Goal: Task Accomplishment & Management: Manage account settings

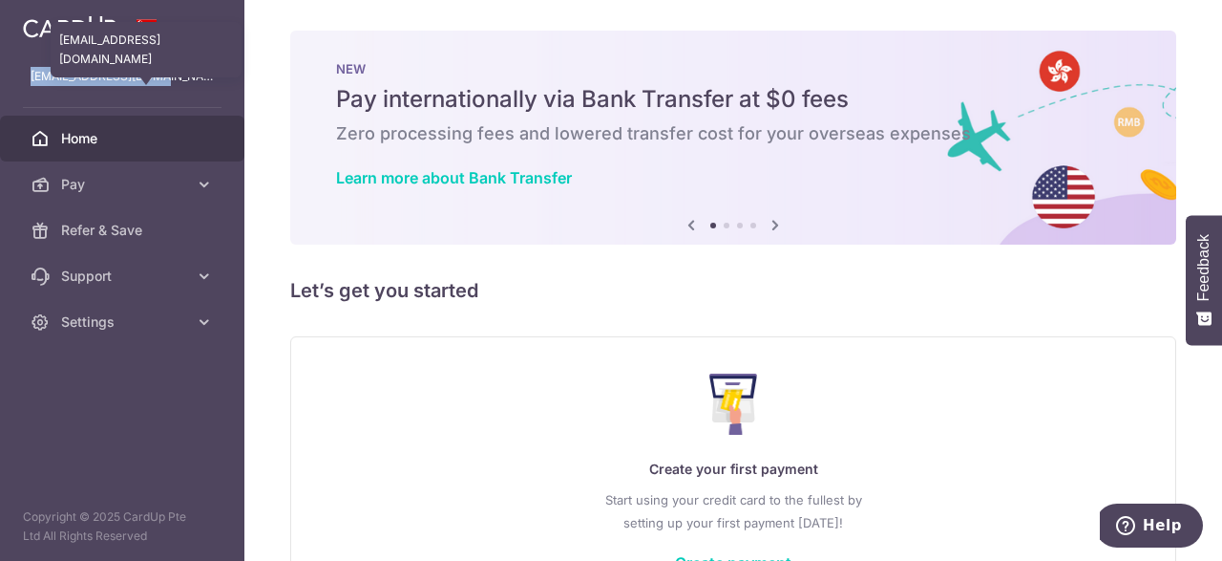
click at [31, 77] on p "[EMAIL_ADDRESS][DOMAIN_NAME]" at bounding box center [122, 76] width 183 height 19
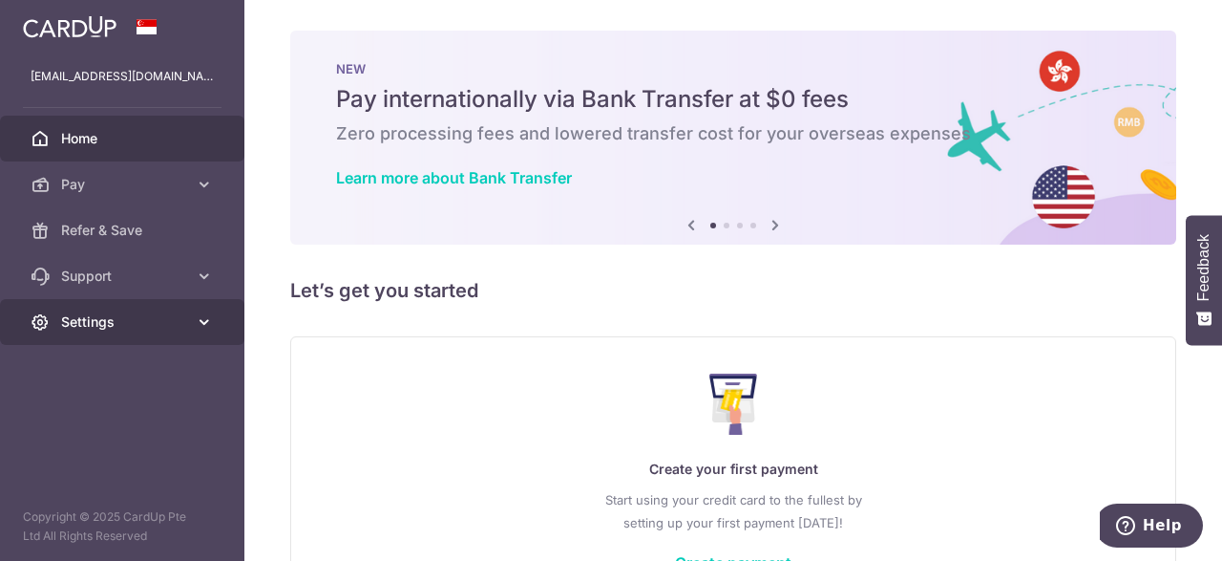
click at [74, 326] on span "Settings" at bounding box center [124, 321] width 126 height 19
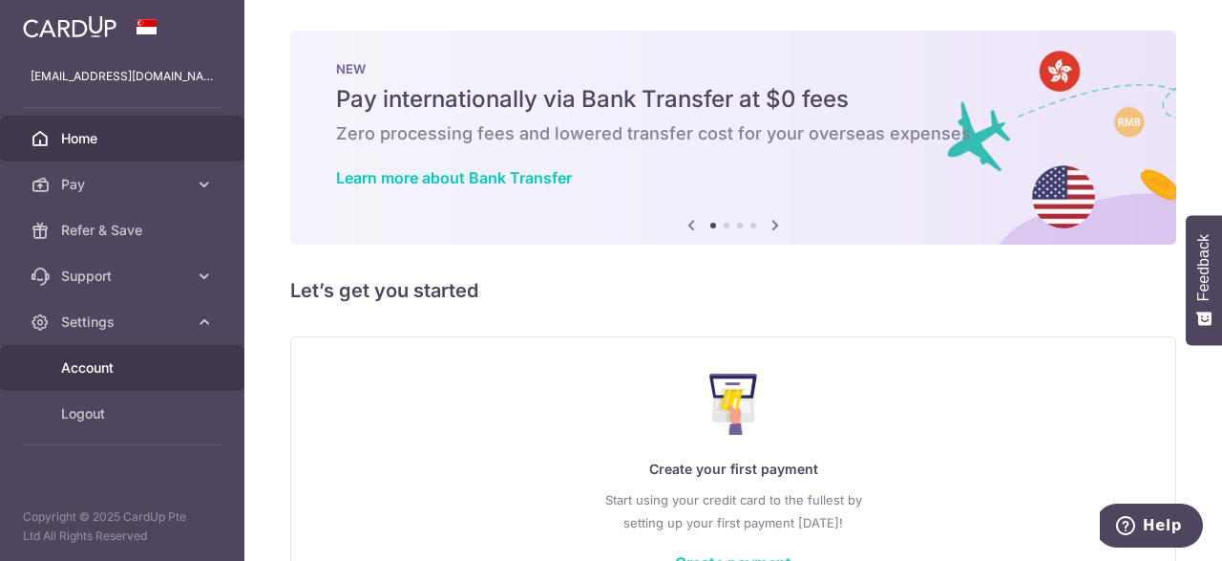
click at [93, 370] on span "Account" at bounding box center [124, 367] width 126 height 19
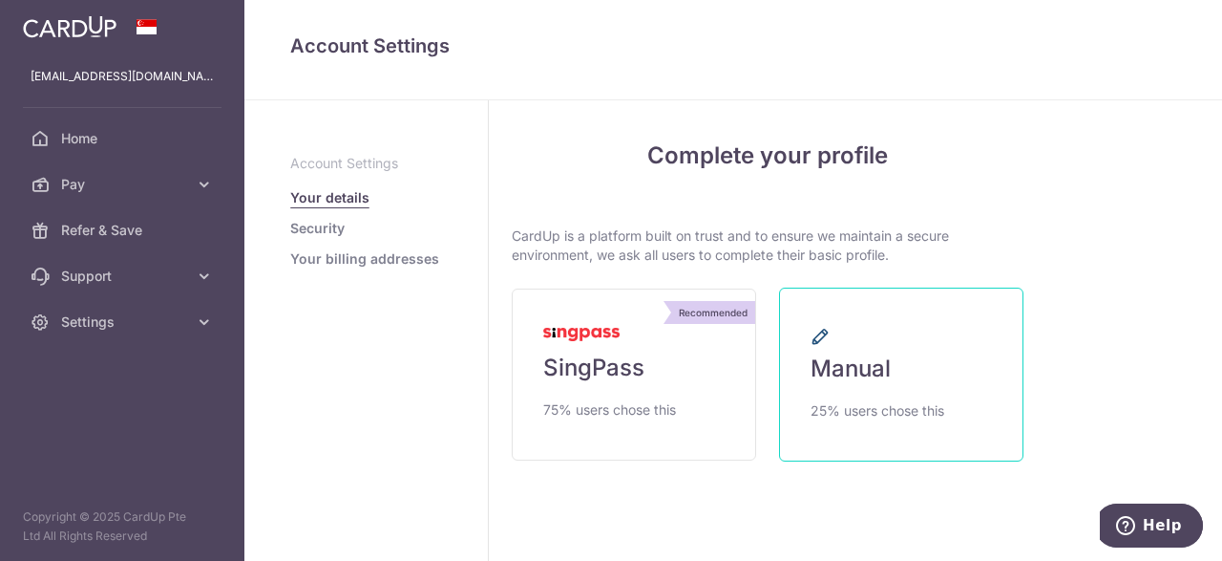
click at [887, 358] on span "Manual" at bounding box center [851, 368] width 80 height 31
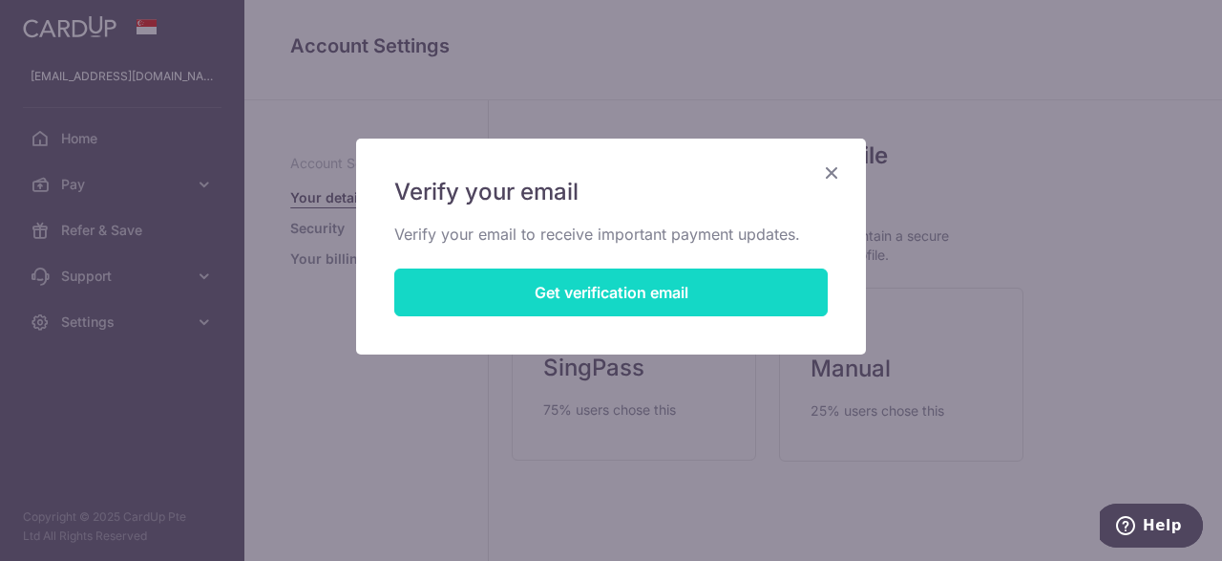
click at [658, 289] on button "Get verification email" at bounding box center [611, 292] width 434 height 48
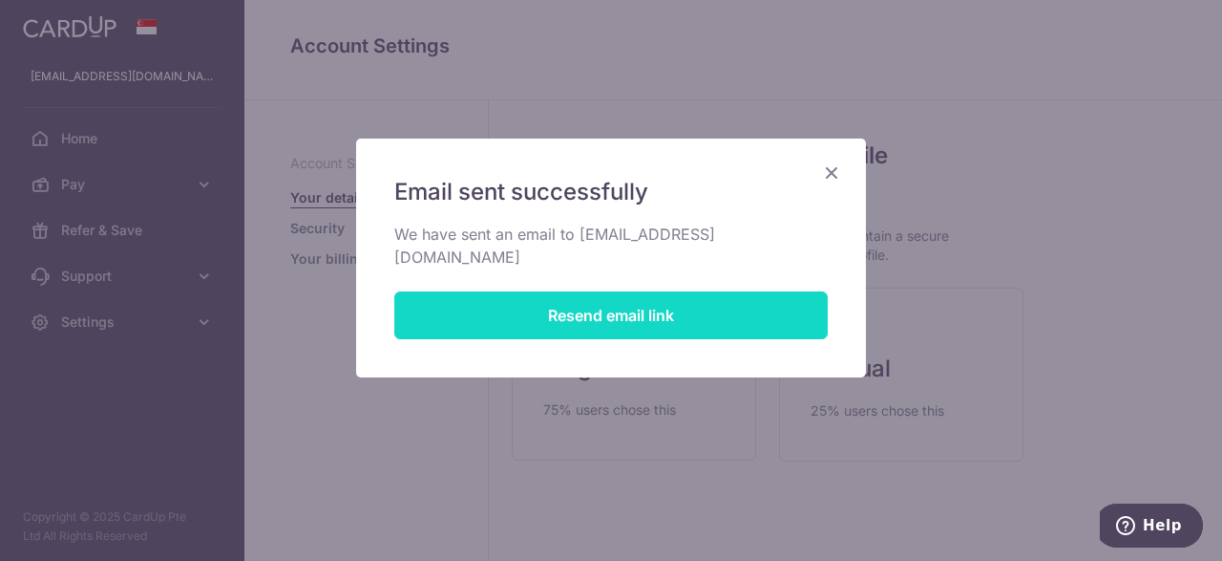
click at [658, 291] on button "Resend email link" at bounding box center [611, 315] width 434 height 48
click at [612, 291] on button "Resend email link" at bounding box center [611, 315] width 434 height 48
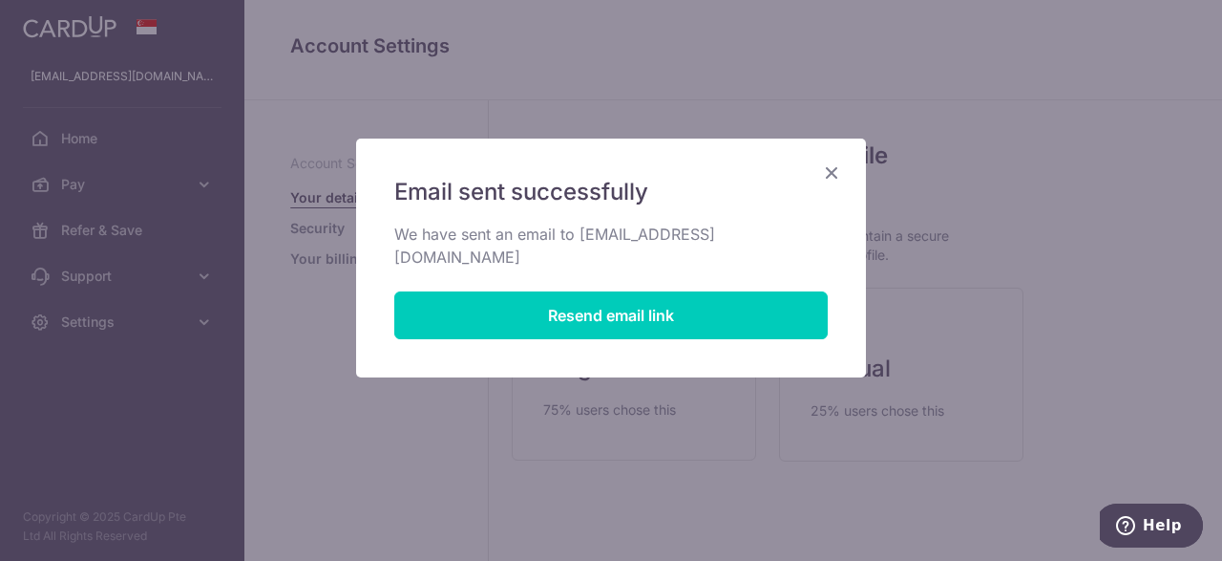
drag, startPoint x: 740, startPoint y: 74, endPoint x: 829, endPoint y: 169, distance: 129.7
click at [829, 169] on div "Email sent successfully We have sent an email to victimone5@gmail.com Resend em…" at bounding box center [611, 280] width 1222 height 561
click at [829, 169] on icon "Close" at bounding box center [831, 172] width 23 height 24
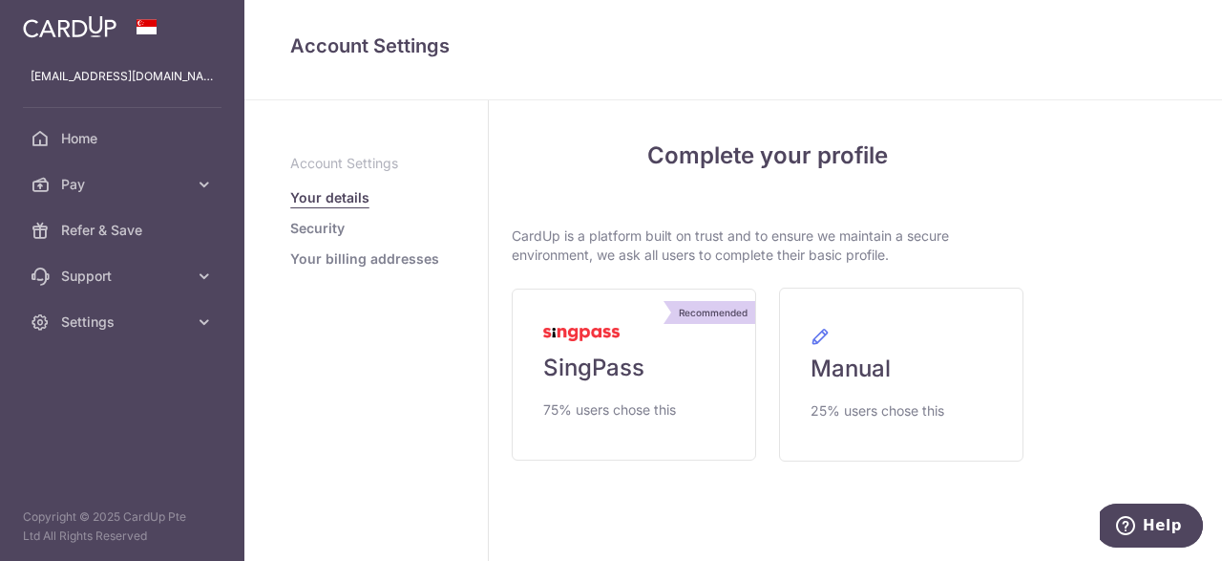
scroll to position [43, 0]
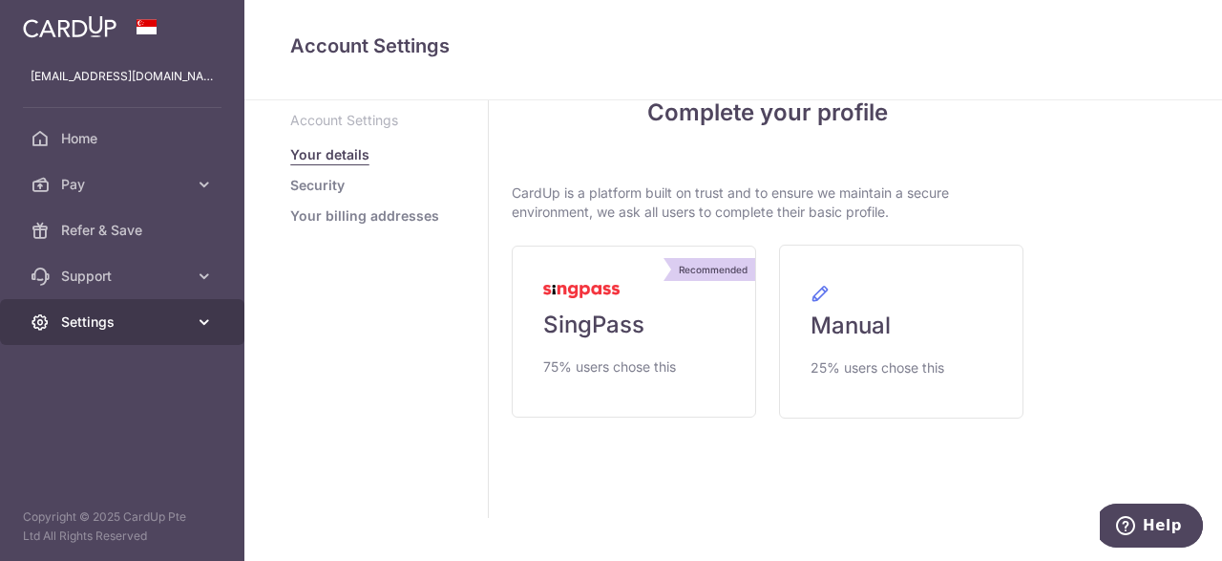
click at [138, 322] on span "Settings" at bounding box center [124, 321] width 126 height 19
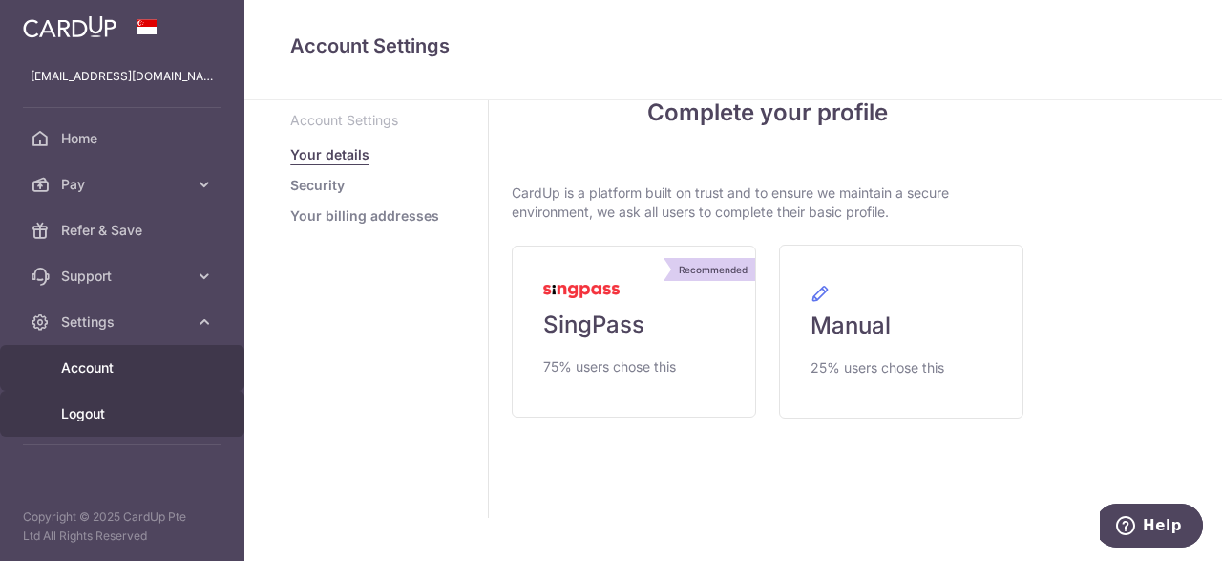
click at [83, 421] on span "Logout" at bounding box center [124, 413] width 126 height 19
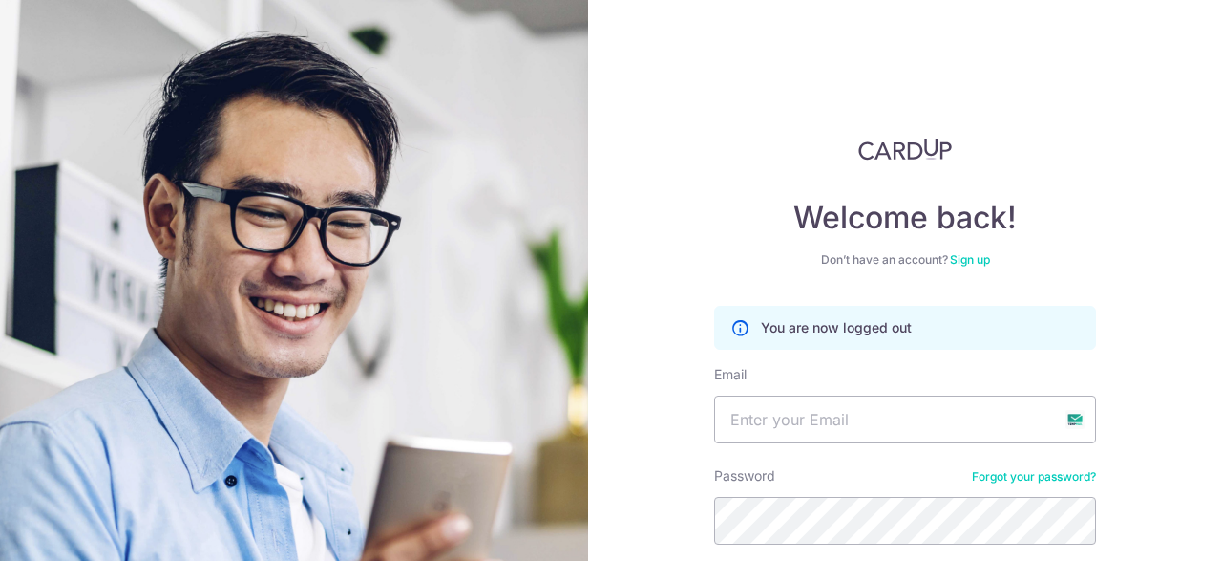
scroll to position [159, 0]
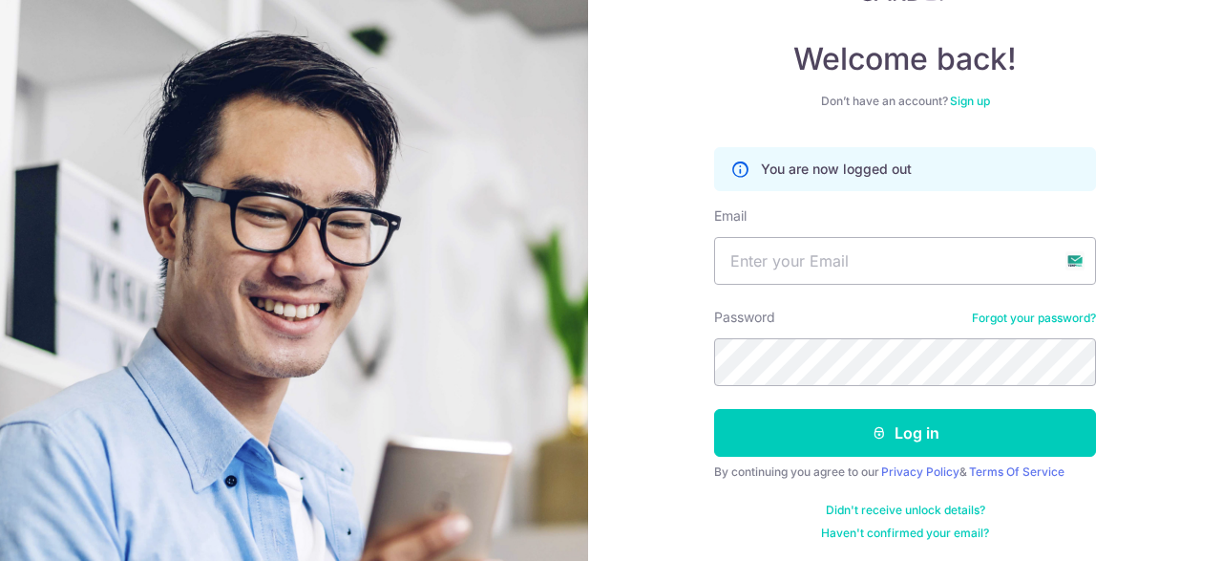
click at [992, 320] on link "Forgot your password?" at bounding box center [1034, 317] width 124 height 15
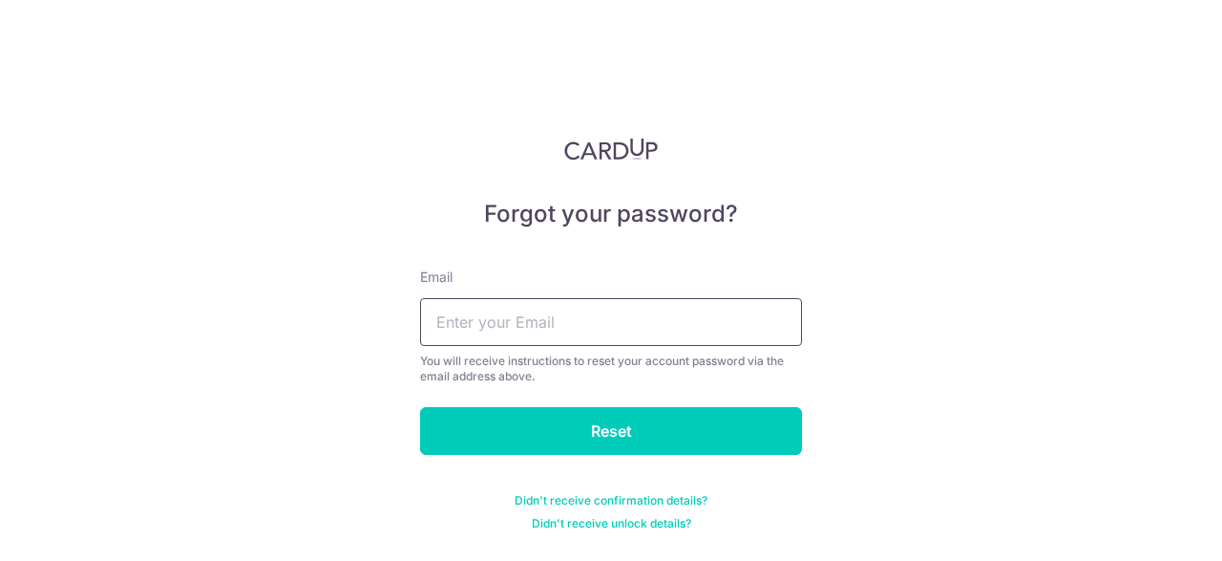
click at [664, 319] on input "text" at bounding box center [611, 322] width 382 height 48
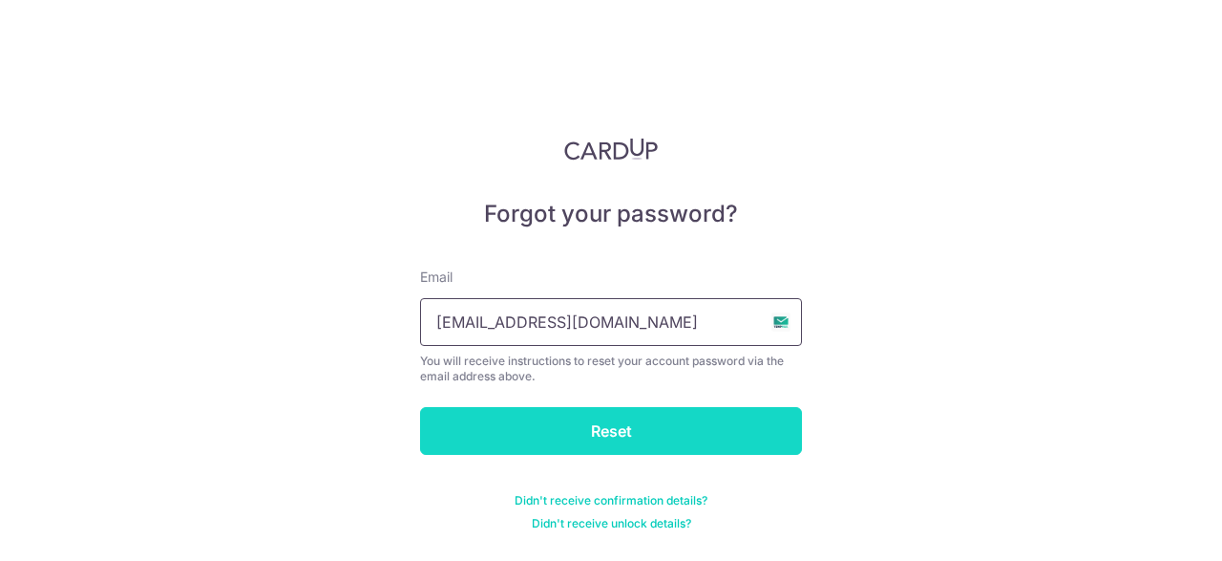
type input "victimone5@gmail.com"
click at [676, 430] on input "Reset" at bounding box center [611, 431] width 382 height 48
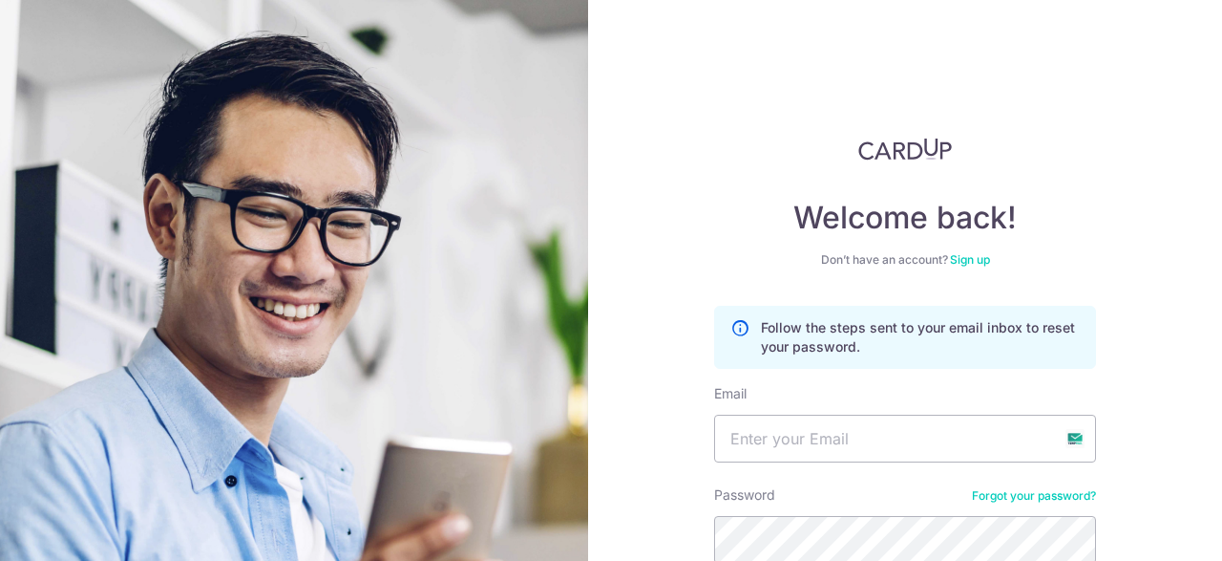
scroll to position [179, 0]
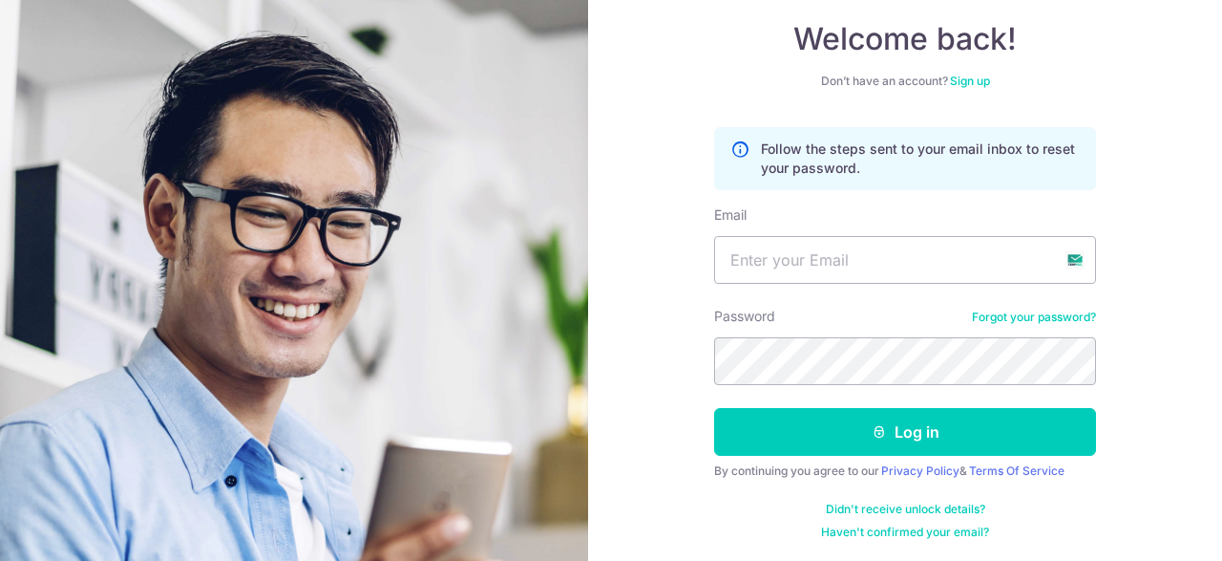
click at [888, 534] on link "Haven't confirmed your email?" at bounding box center [905, 531] width 168 height 15
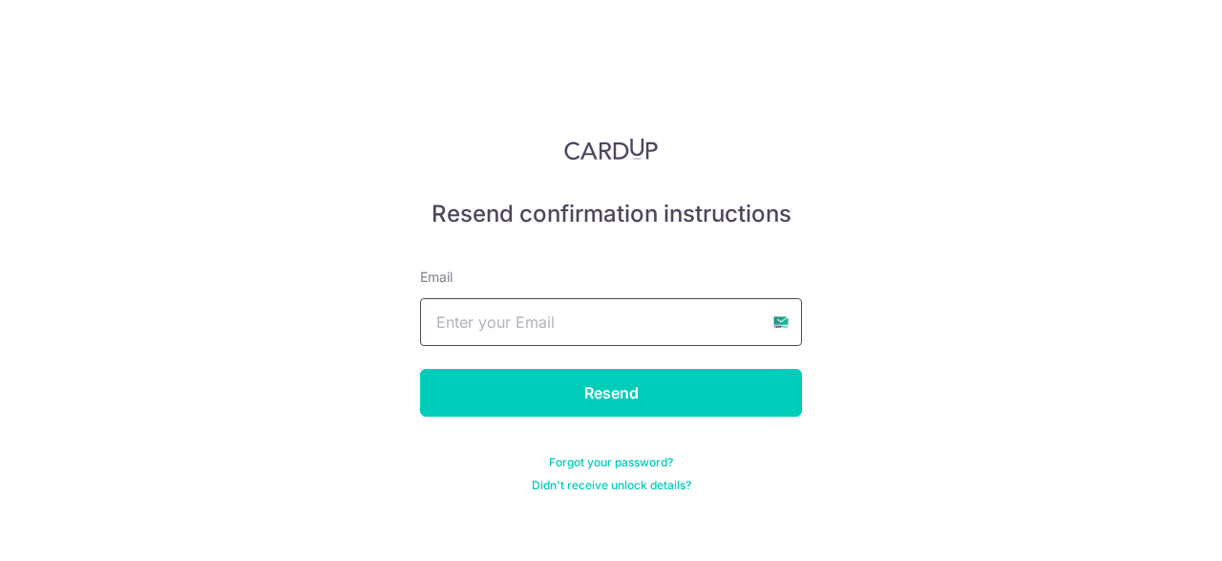
click at [576, 326] on input "text" at bounding box center [611, 322] width 382 height 48
type input "victimone5@gmail.com"
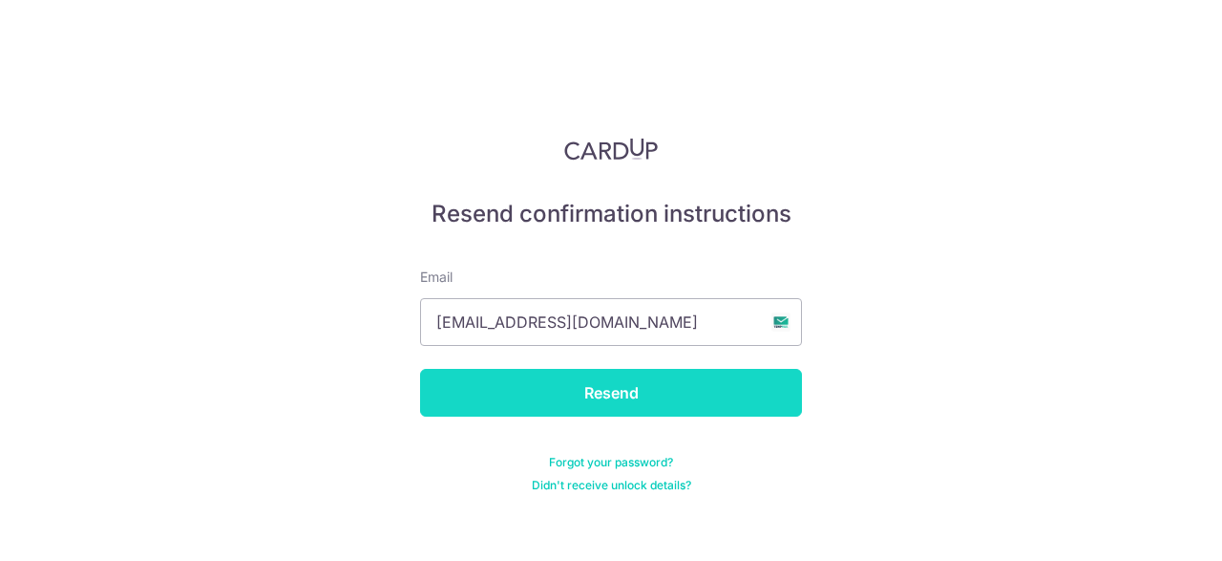
click at [564, 388] on input "Resend" at bounding box center [611, 393] width 382 height 48
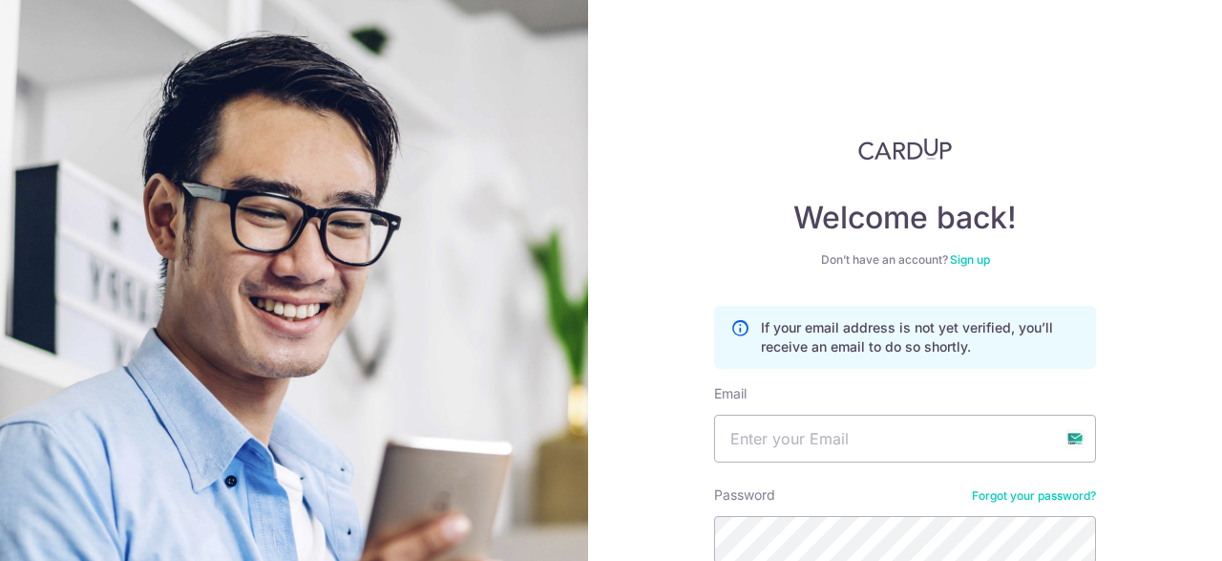
click at [675, 133] on div "Welcome back! Don’t have an account? Sign up If your email address is not yet v…" at bounding box center [905, 280] width 634 height 561
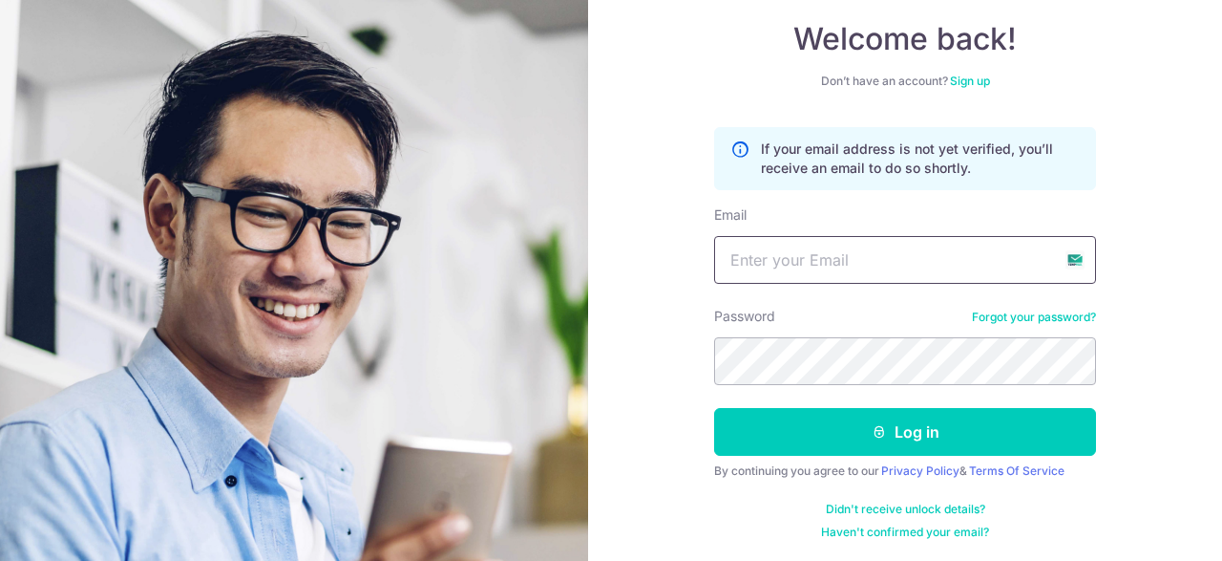
click at [814, 277] on input "Email" at bounding box center [905, 260] width 382 height 48
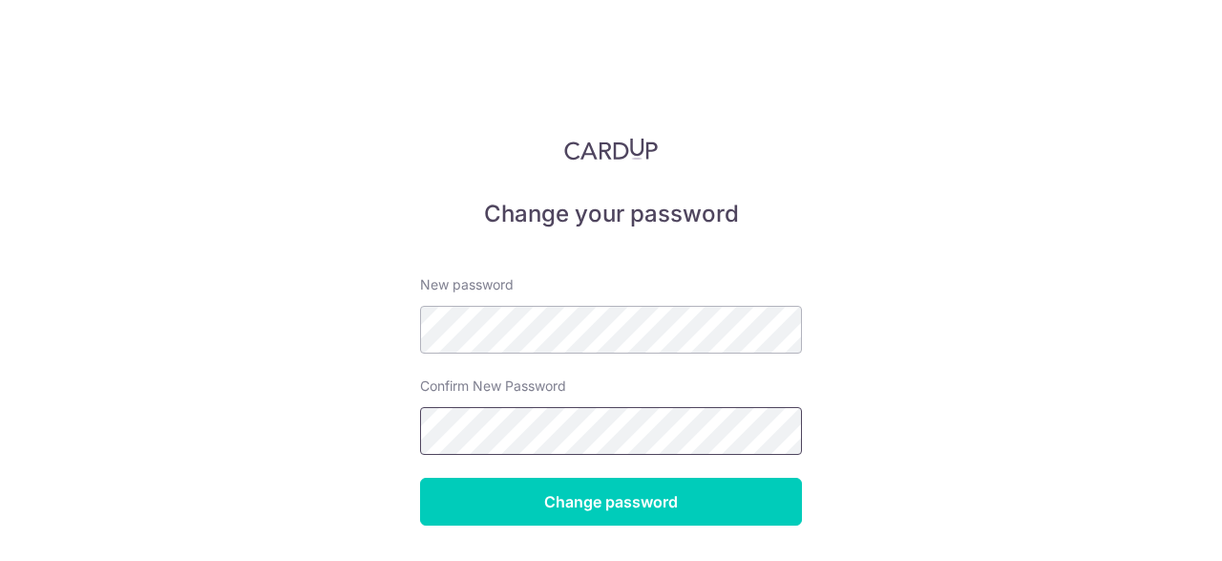
scroll to position [0, 831]
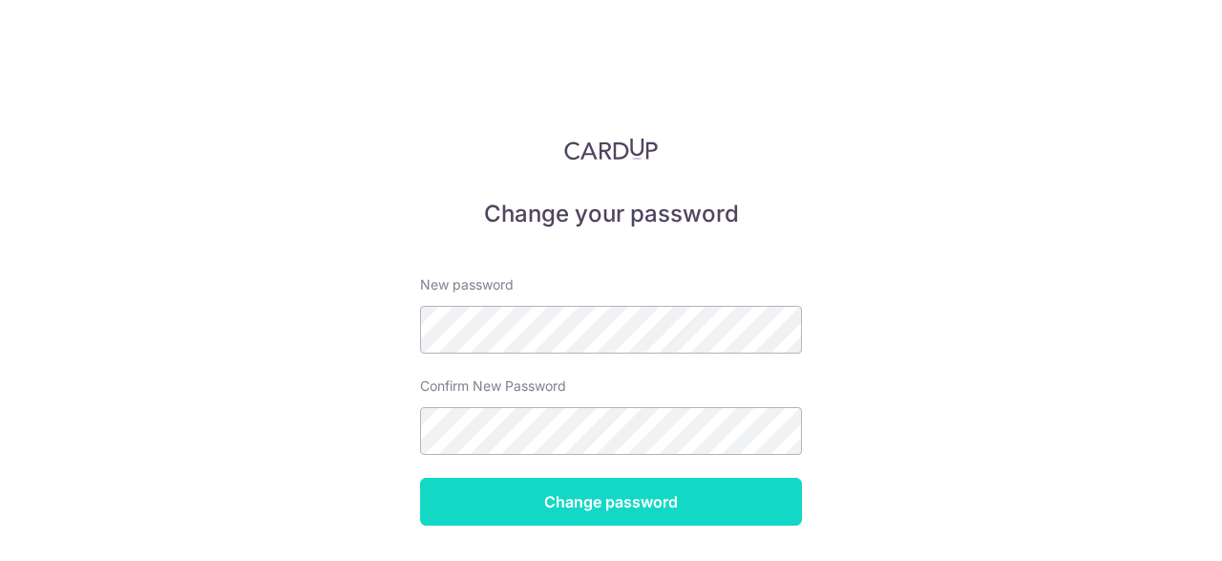
click at [646, 493] on input "Change password" at bounding box center [611, 501] width 382 height 48
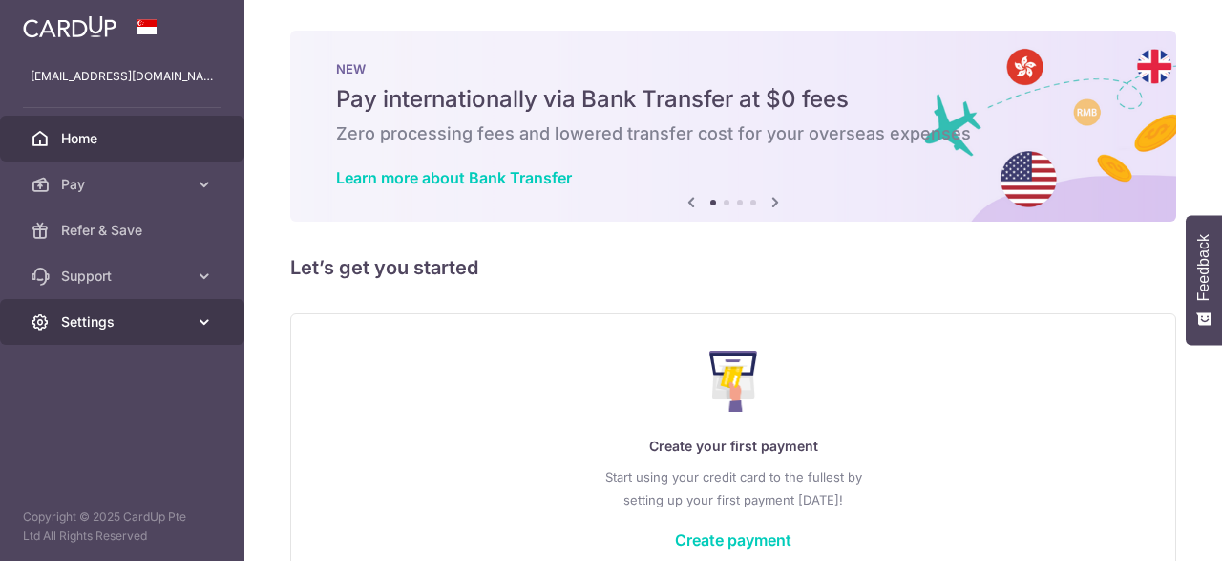
click at [140, 323] on span "Settings" at bounding box center [124, 321] width 126 height 19
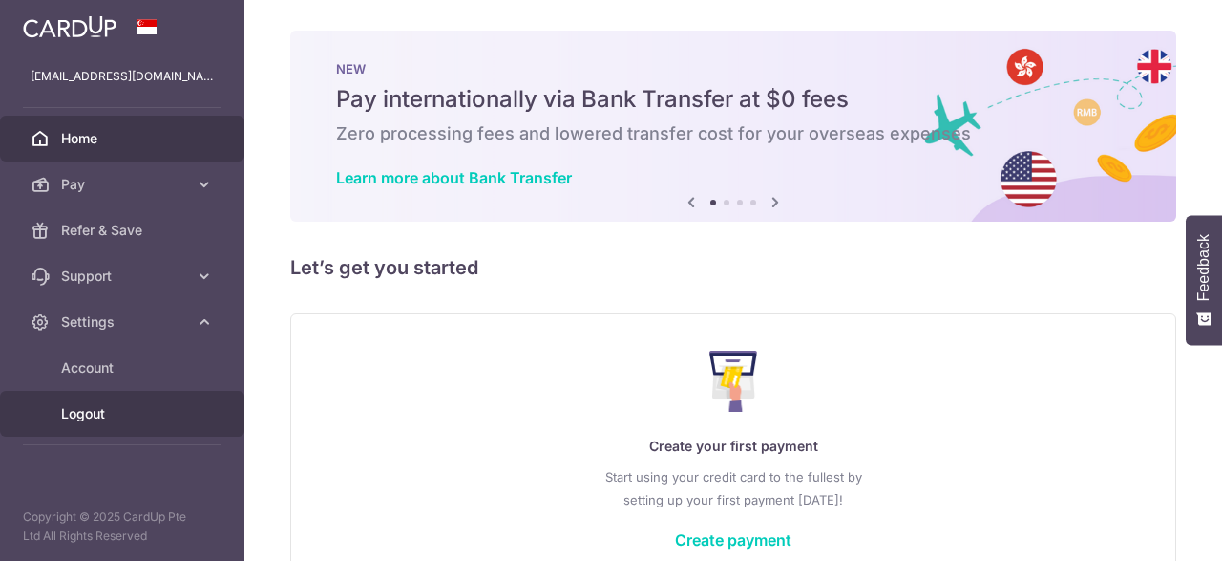
click at [89, 412] on span "Logout" at bounding box center [124, 413] width 126 height 19
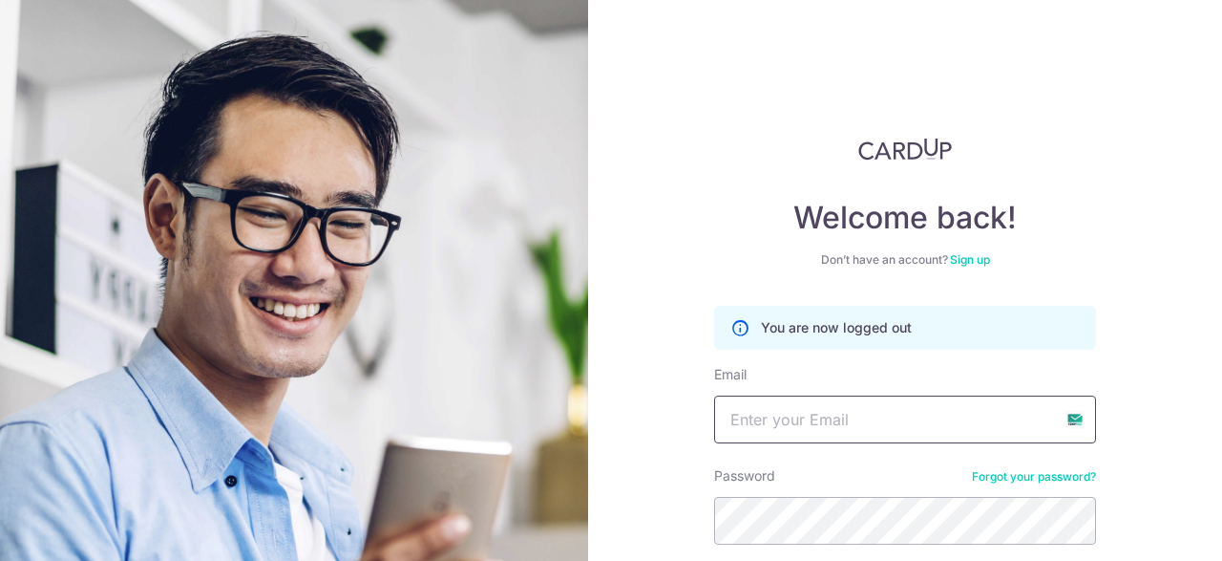
drag, startPoint x: 782, startPoint y: 394, endPoint x: 767, endPoint y: 431, distance: 39.4
click at [767, 431] on input "Email" at bounding box center [905, 419] width 382 height 48
drag, startPoint x: 767, startPoint y: 431, endPoint x: 769, endPoint y: 441, distance: 10.7
click at [769, 441] on input "Email" at bounding box center [905, 419] width 382 height 48
type input "dofok55046@lhory.com"
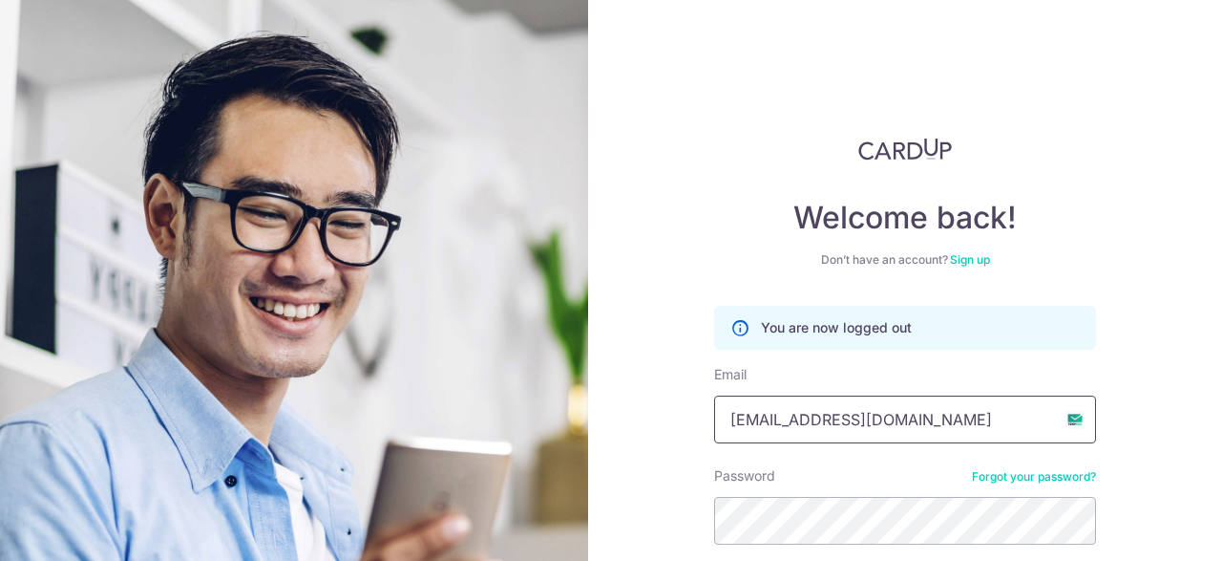
click at [805, 424] on input "dofok55046@lhory.com" at bounding box center [905, 419] width 382 height 48
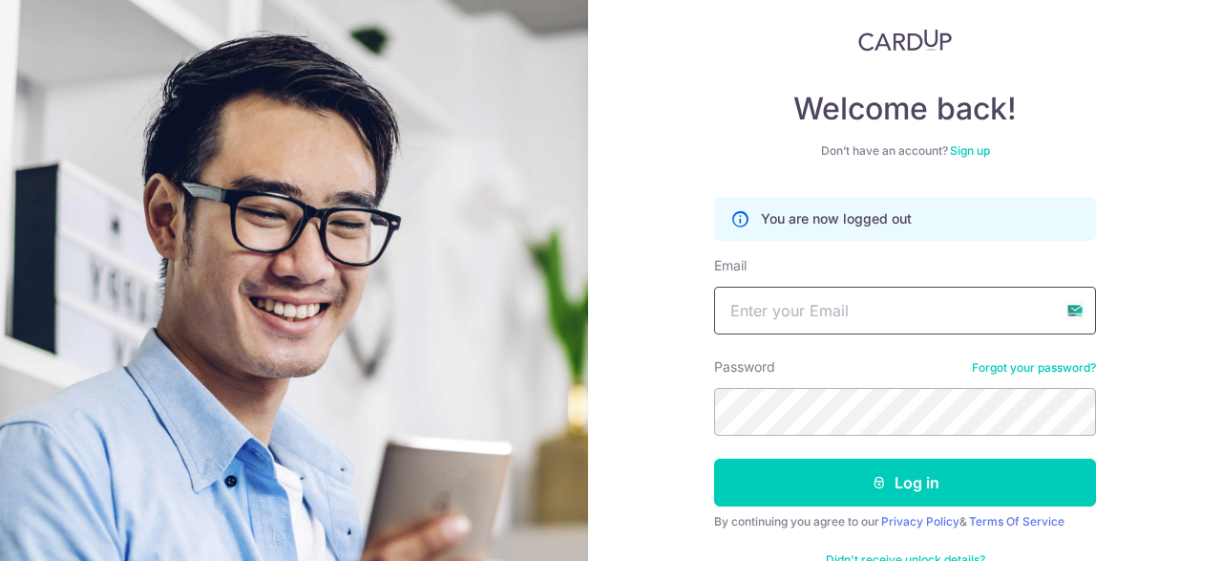
scroll to position [120, 0]
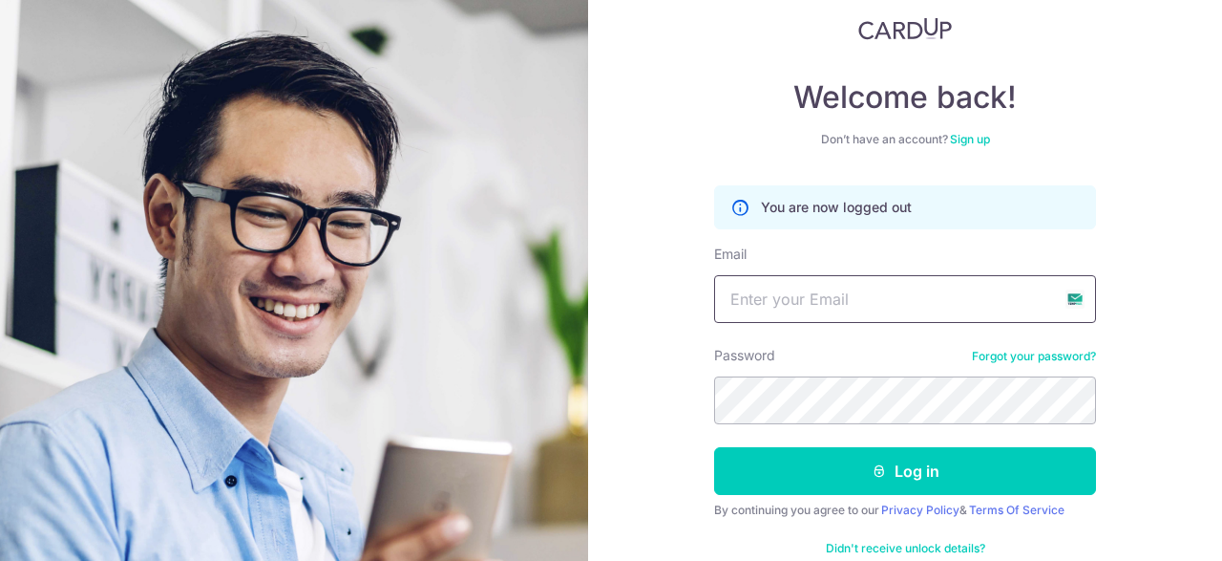
click at [796, 306] on input "Email" at bounding box center [905, 299] width 382 height 48
type input "[EMAIL_ADDRESS][DOMAIN_NAME]"
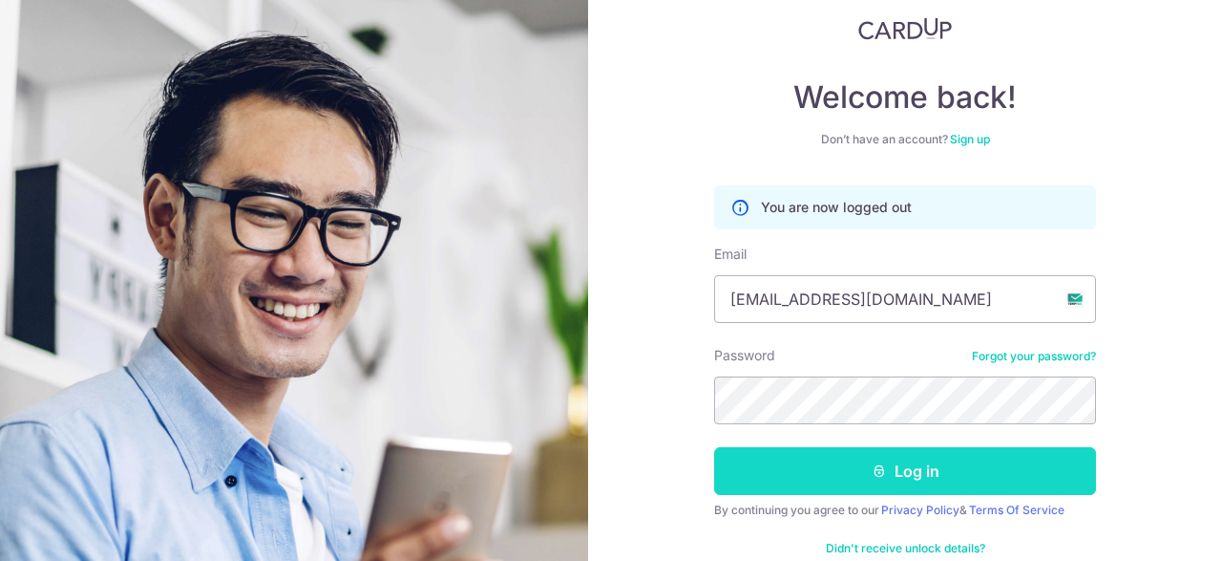
click at [908, 478] on button "Log in" at bounding box center [905, 471] width 382 height 48
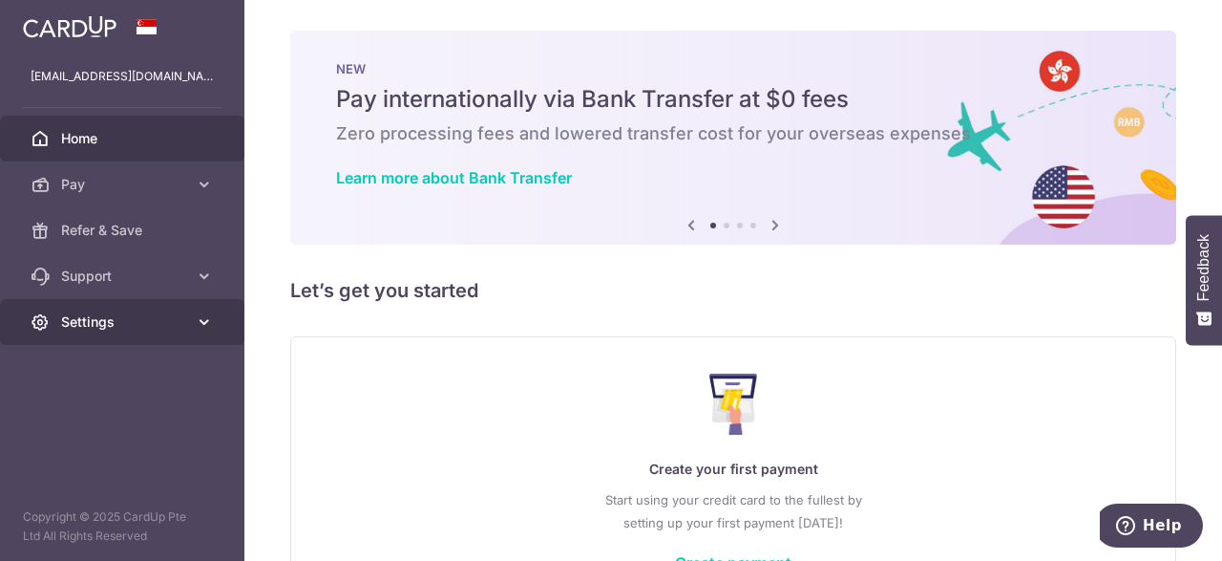
click at [95, 313] on span "Settings" at bounding box center [124, 321] width 126 height 19
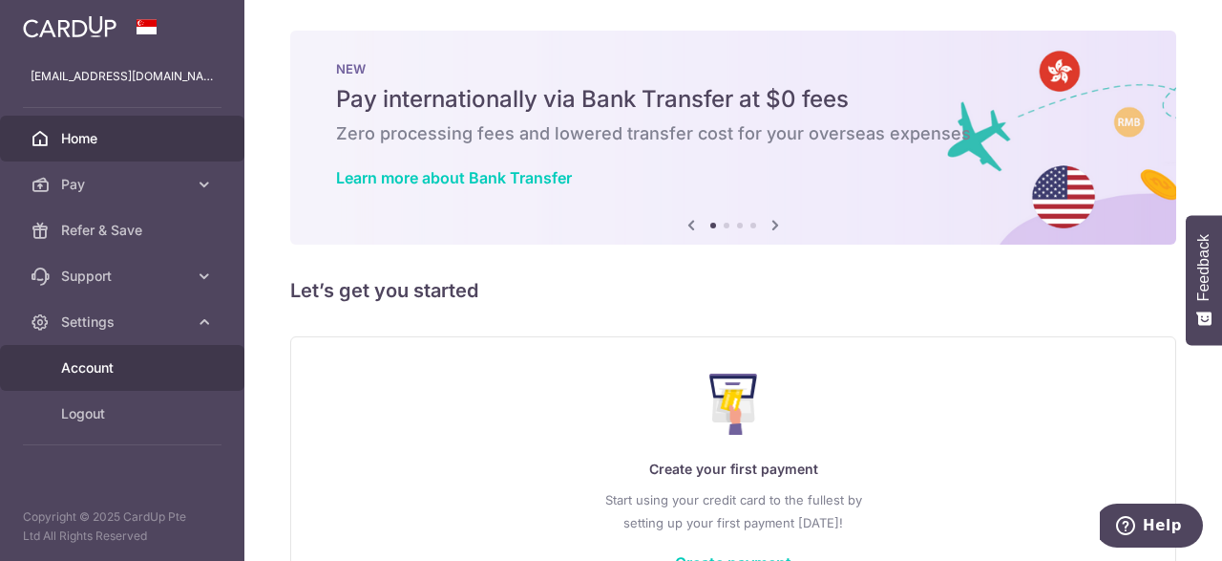
click at [86, 365] on span "Account" at bounding box center [124, 367] width 126 height 19
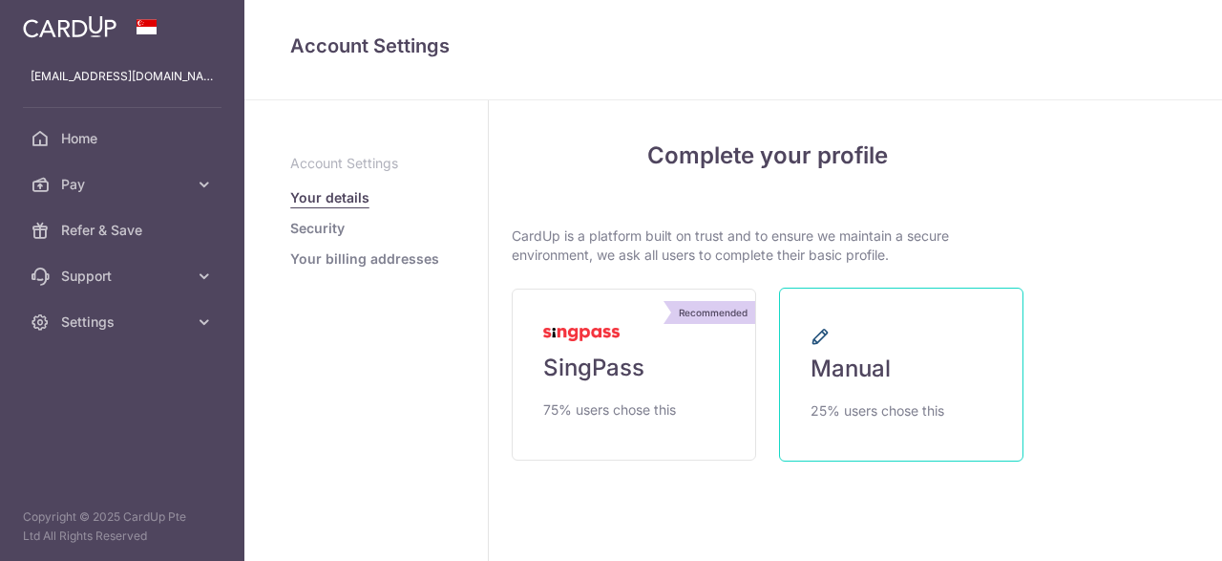
click at [898, 370] on link "Manual 25% users chose this" at bounding box center [901, 374] width 244 height 174
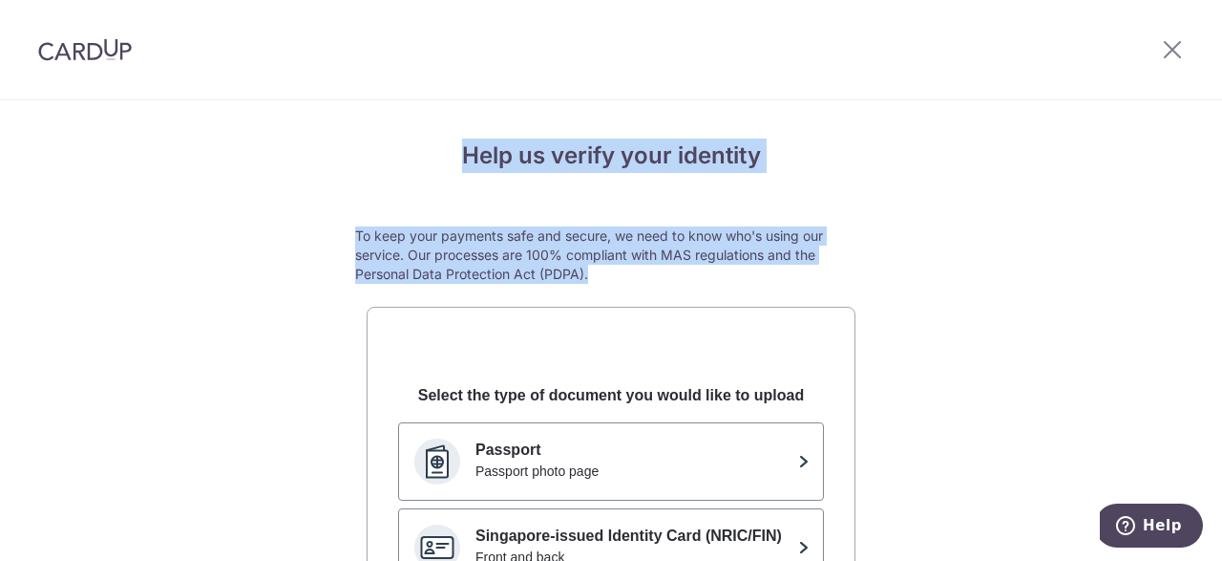
drag, startPoint x: 1221, startPoint y: 213, endPoint x: 1208, endPoint y: 339, distance: 126.8
click at [1214, 343] on div "Help us verify your identity To keep your payments safe and secure, we need to …" at bounding box center [611, 280] width 1222 height 561
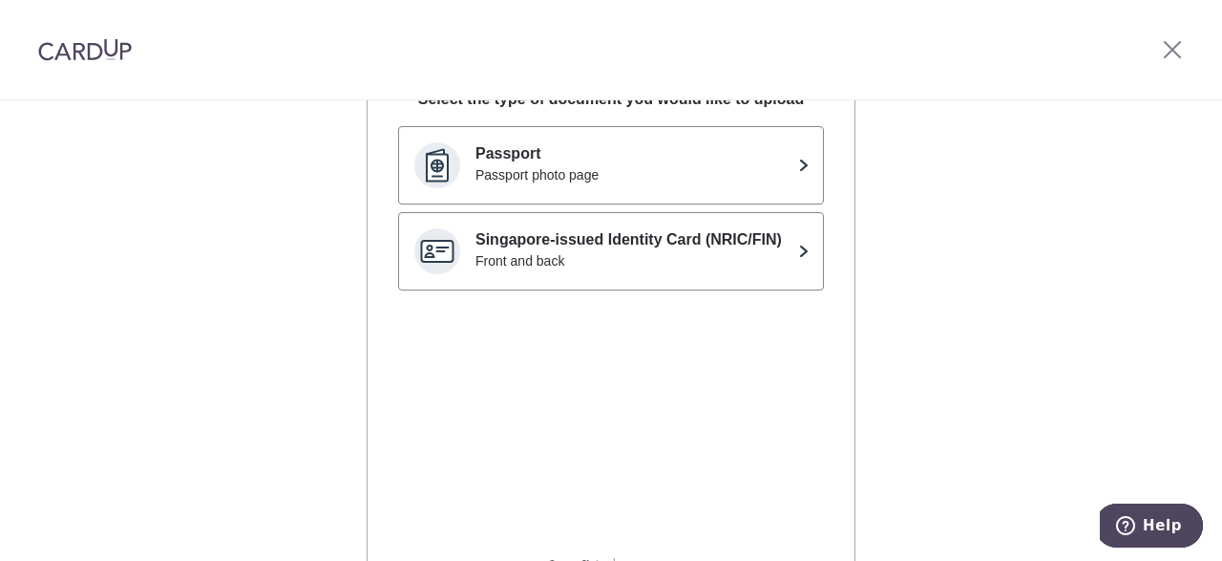
scroll to position [409, 0]
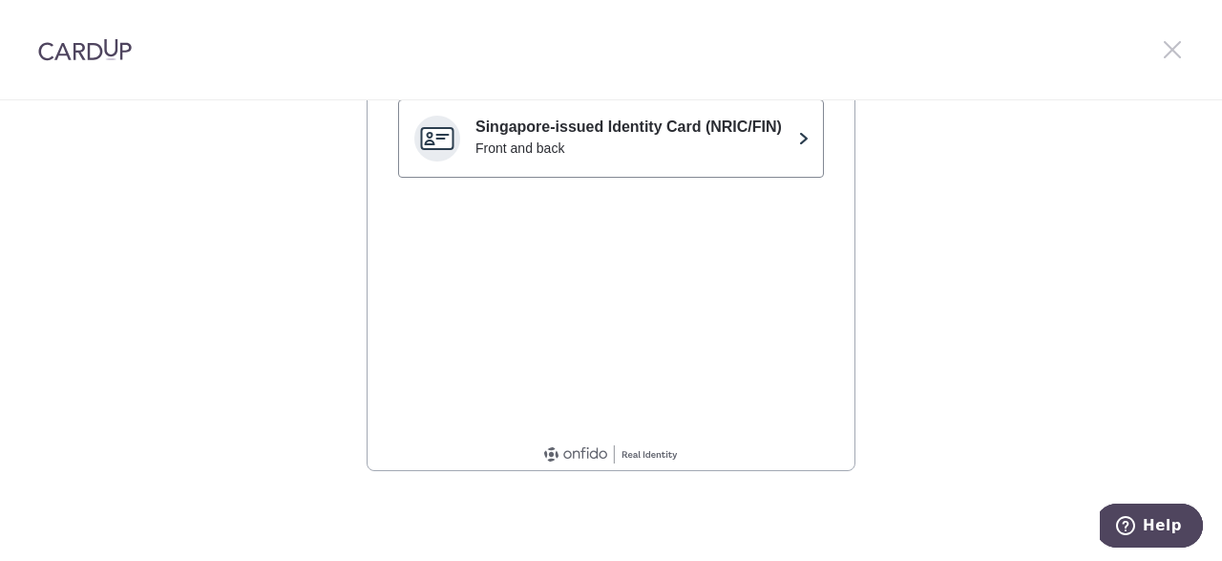
click at [1168, 51] on icon at bounding box center [1172, 49] width 23 height 24
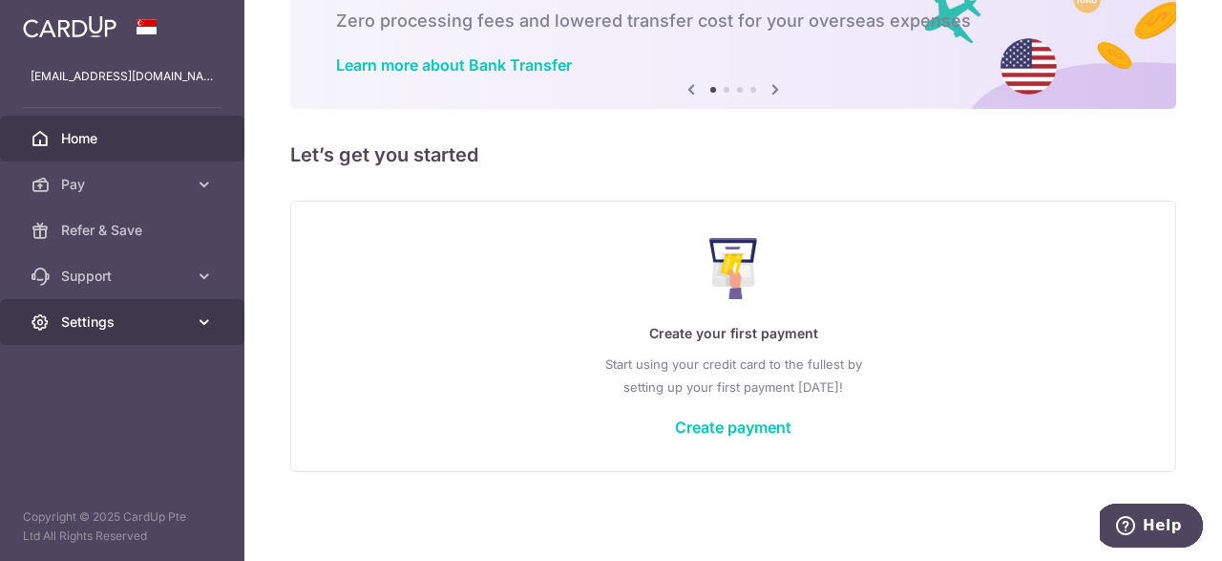
click at [87, 319] on span "Settings" at bounding box center [124, 321] width 126 height 19
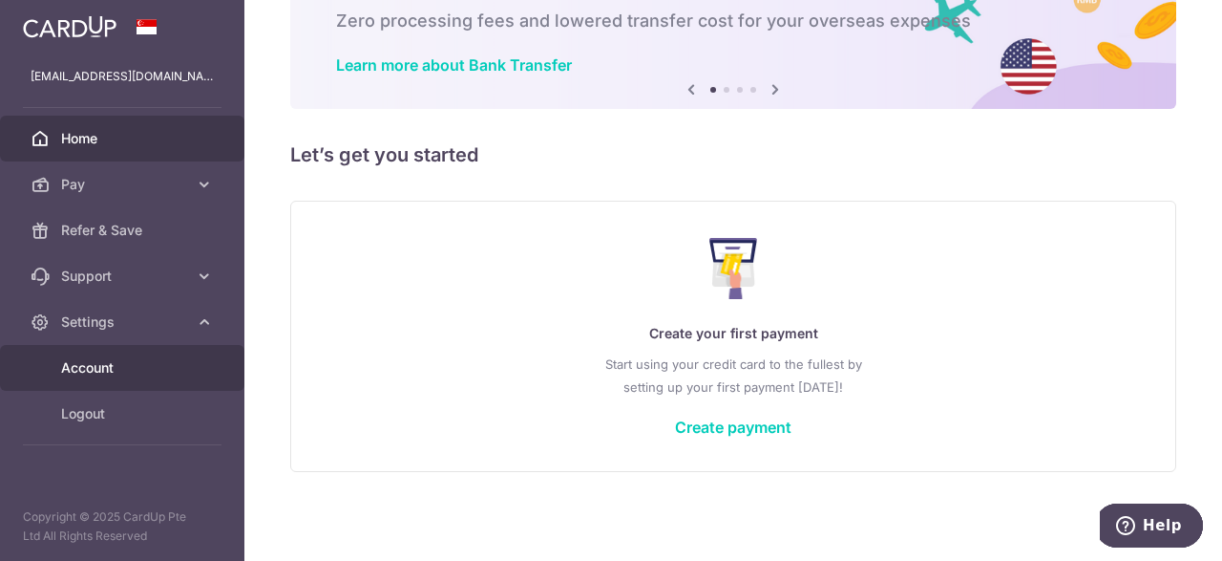
click at [96, 376] on span "Account" at bounding box center [124, 367] width 126 height 19
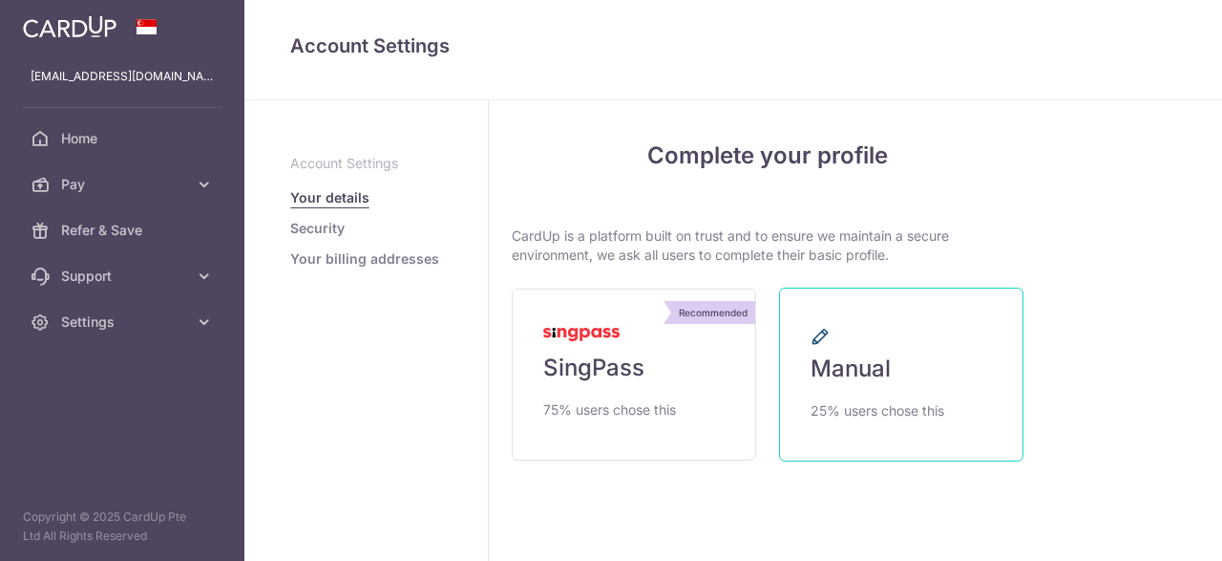
click at [828, 301] on link "Manual 25% users chose this" at bounding box center [901, 374] width 244 height 174
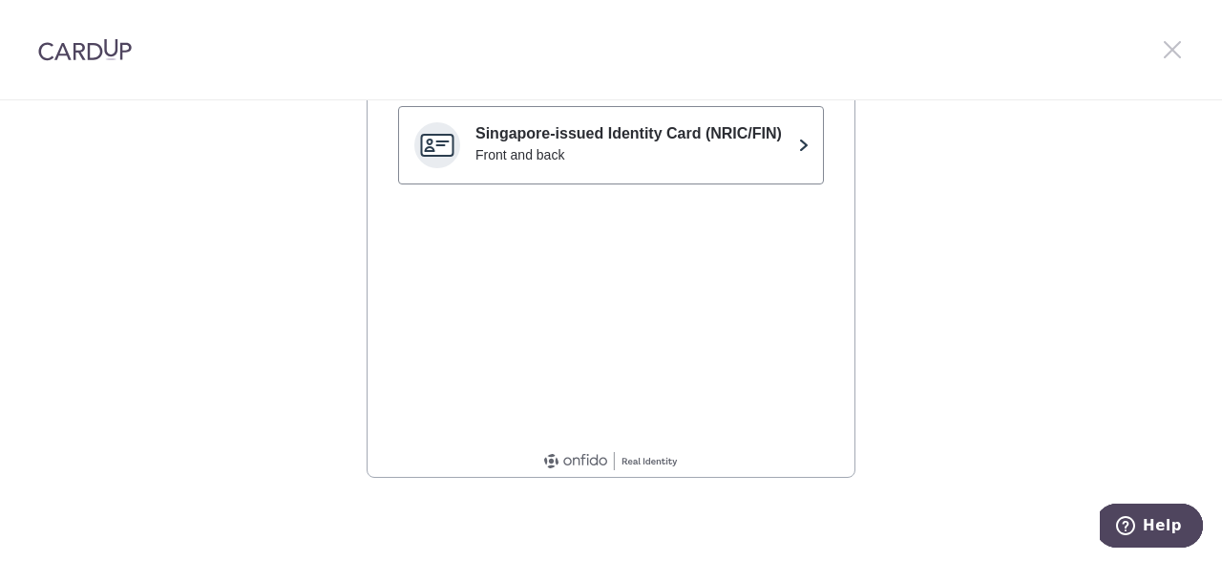
click at [1173, 56] on icon at bounding box center [1172, 49] width 23 height 24
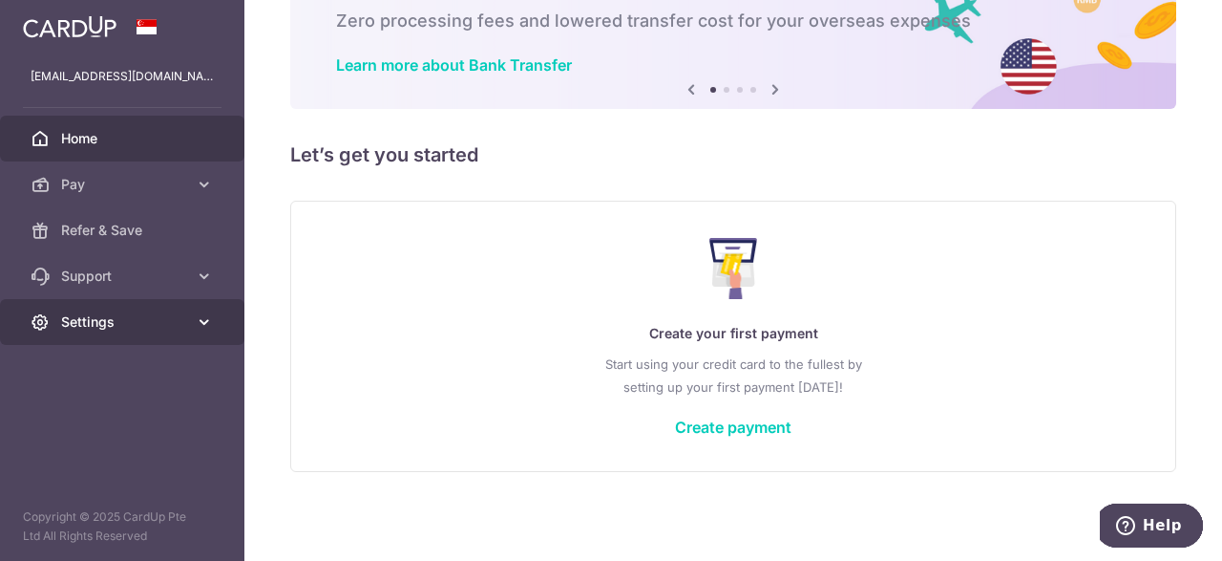
click at [127, 310] on link "Settings" at bounding box center [122, 322] width 244 height 46
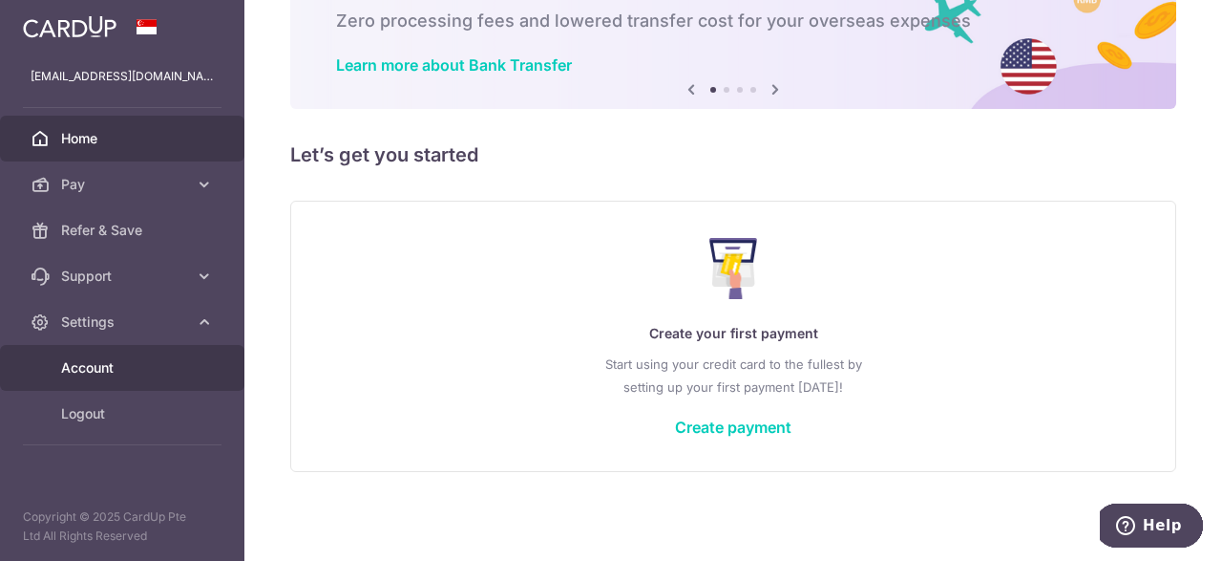
click at [108, 364] on span "Account" at bounding box center [124, 367] width 126 height 19
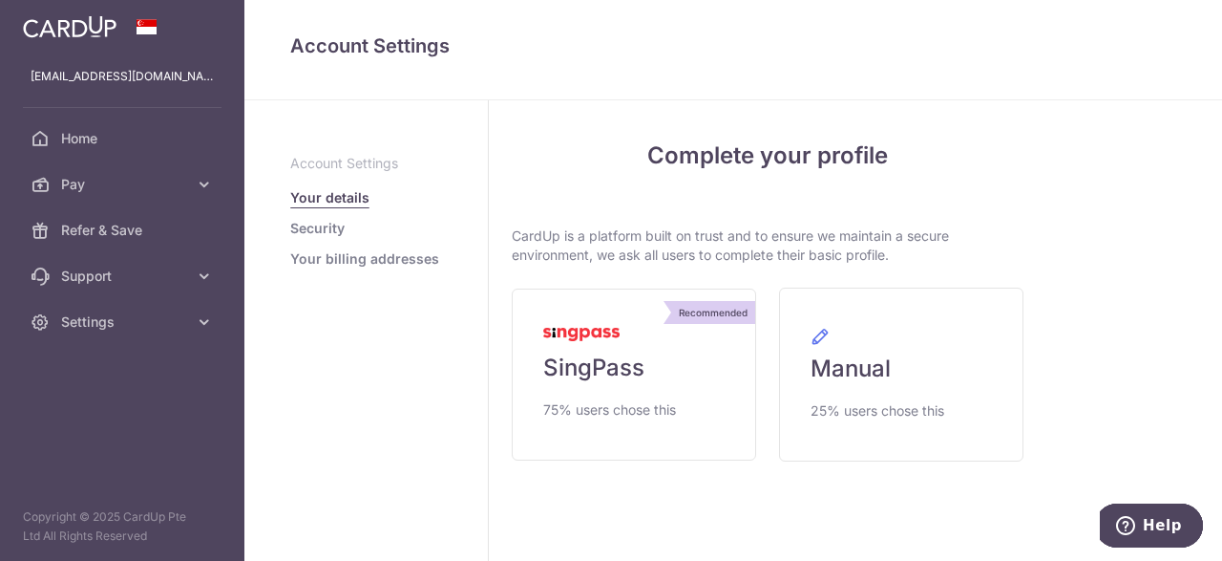
click at [301, 228] on link "Security" at bounding box center [317, 228] width 54 height 19
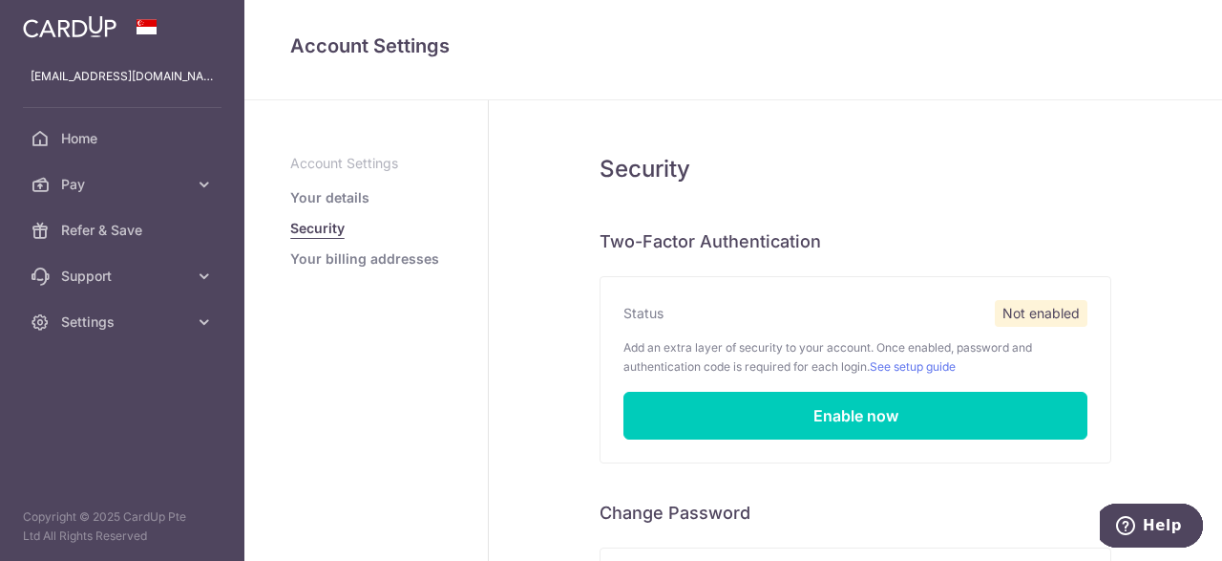
click at [333, 200] on link "Your details" at bounding box center [329, 197] width 79 height 19
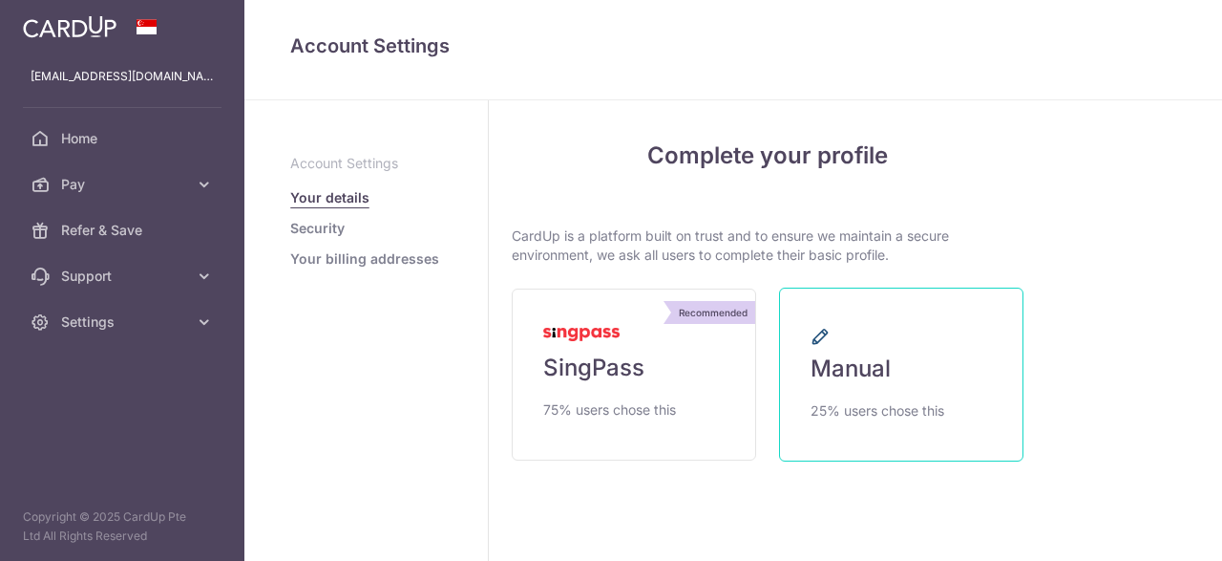
click at [822, 336] on icon at bounding box center [820, 336] width 19 height 19
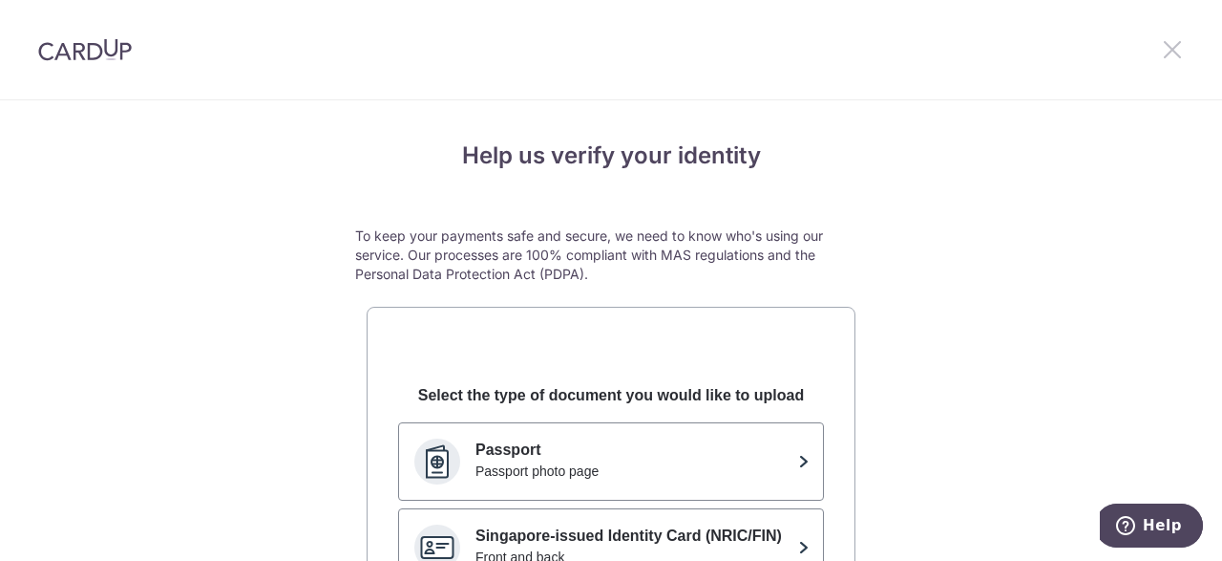
click at [1170, 50] on icon at bounding box center [1172, 49] width 23 height 24
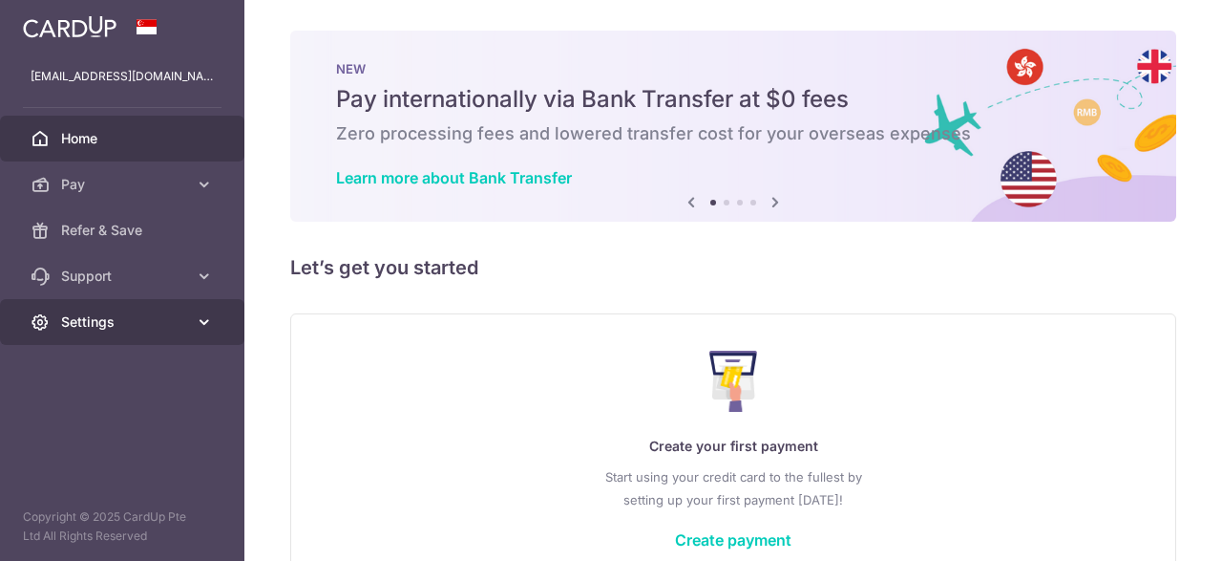
click at [102, 328] on span "Settings" at bounding box center [124, 321] width 126 height 19
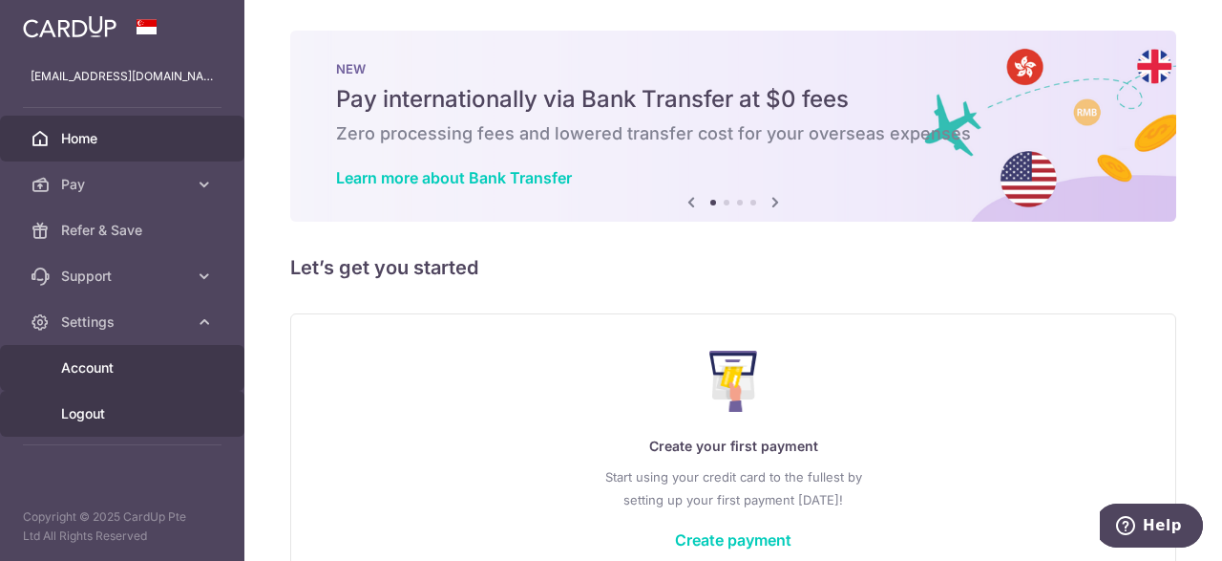
click at [85, 414] on span "Logout" at bounding box center [124, 413] width 126 height 19
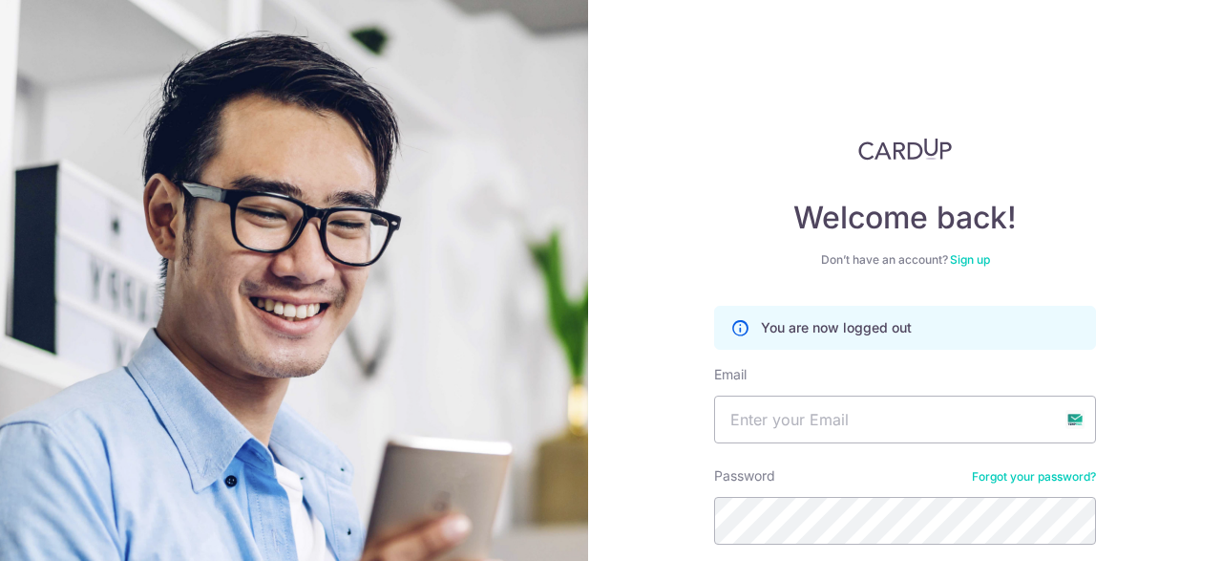
scroll to position [159, 0]
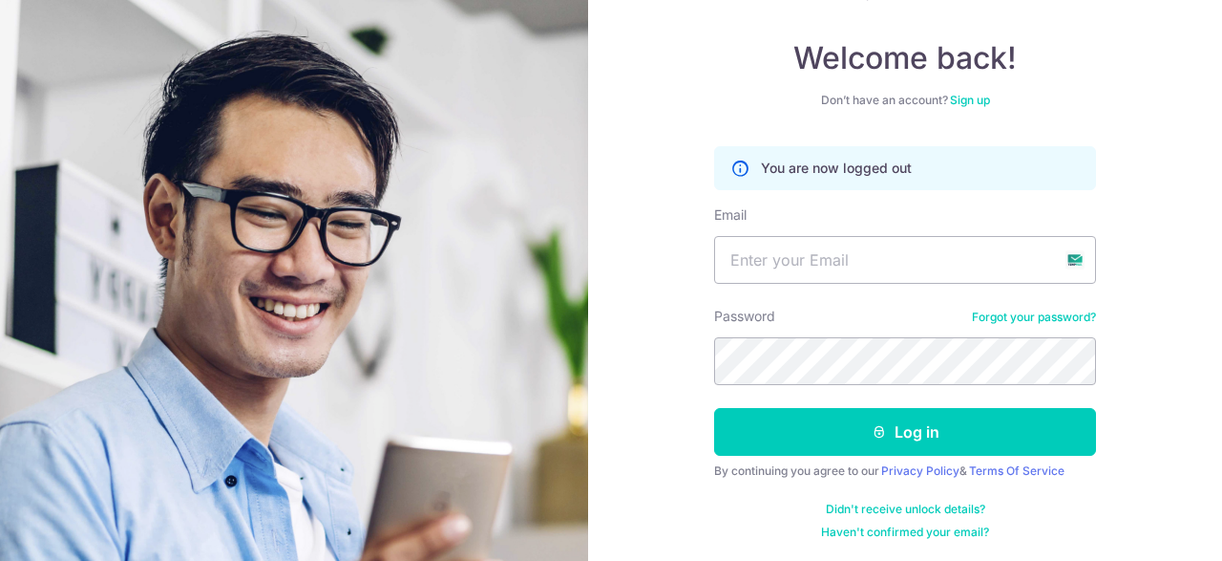
click at [860, 539] on div "Welcome back! Don’t have an account? Sign up You are now logged out Email Passw…" at bounding box center [905, 280] width 634 height 561
click at [864, 532] on link "Haven't confirmed your email?" at bounding box center [905, 531] width 168 height 15
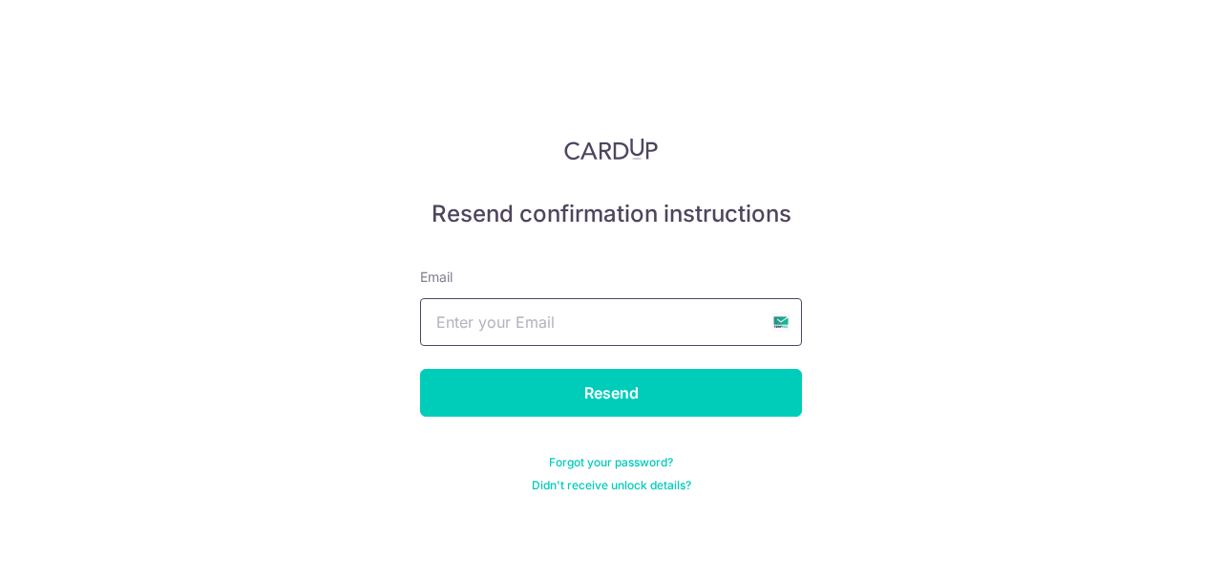
click at [507, 324] on input "text" at bounding box center [611, 322] width 382 height 48
type input "victimone5@gmail.com"
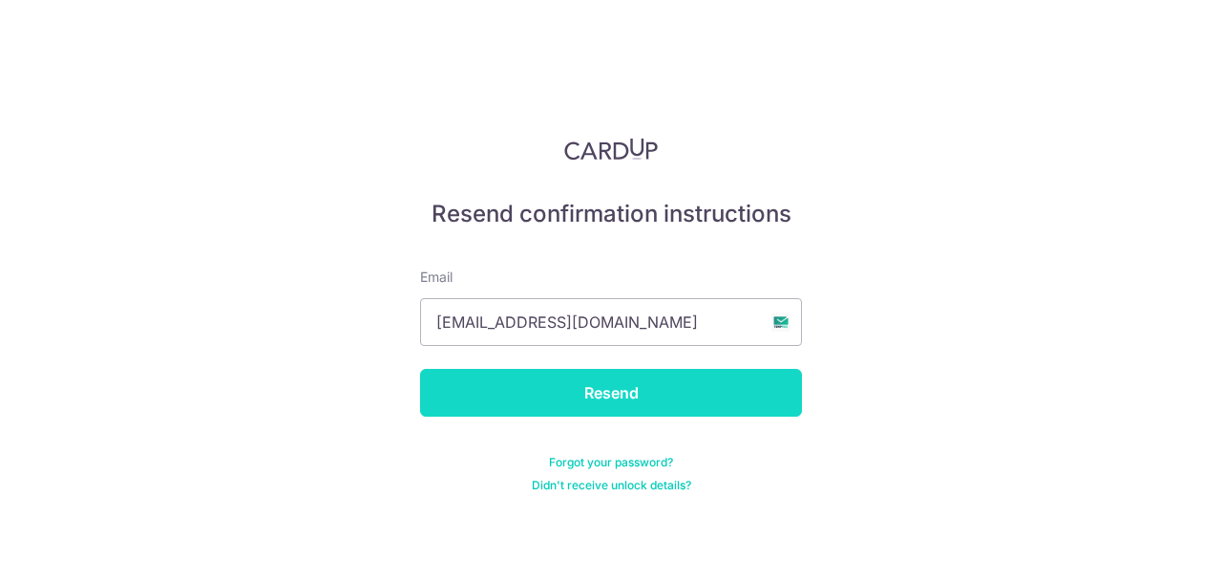
click at [554, 383] on input "Resend" at bounding box center [611, 393] width 382 height 48
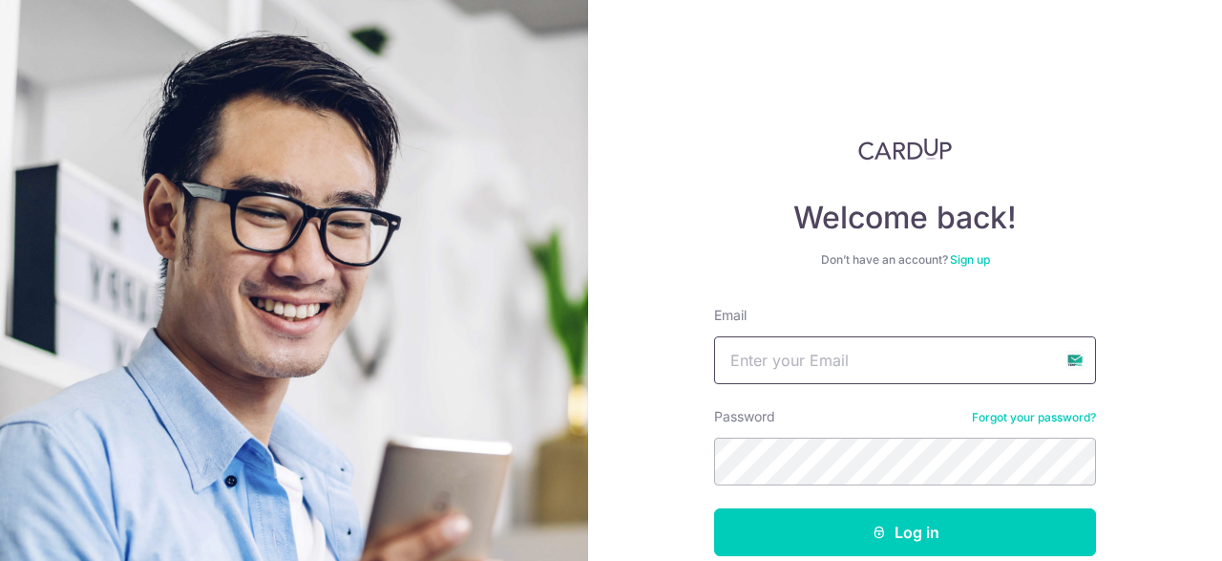
click at [874, 355] on input "Email" at bounding box center [905, 360] width 382 height 48
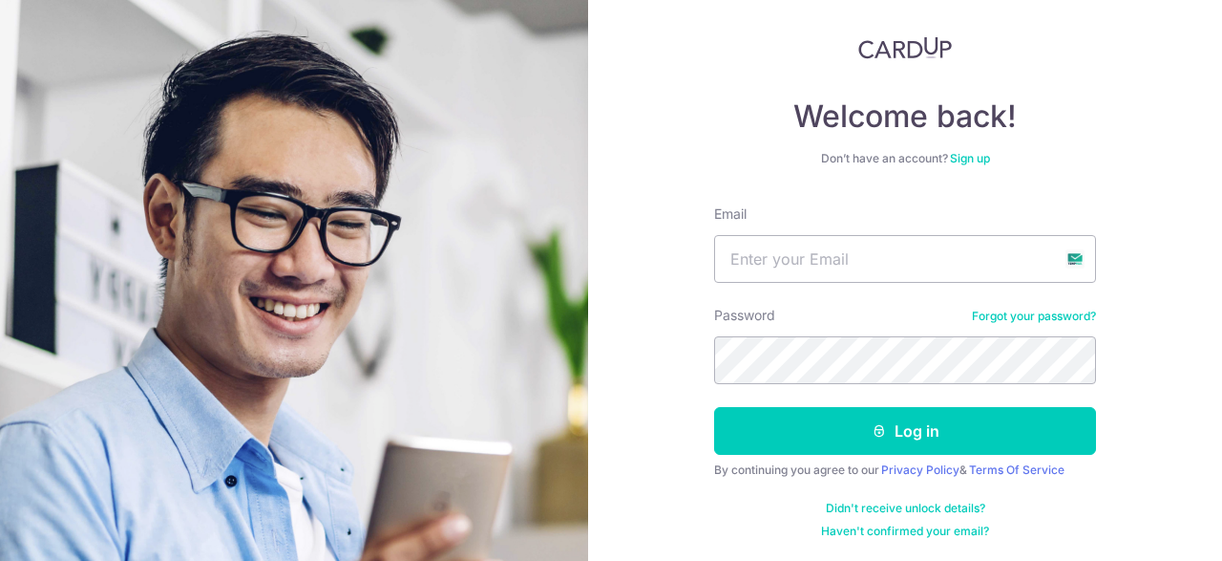
click at [973, 163] on link "Sign up" at bounding box center [970, 158] width 40 height 14
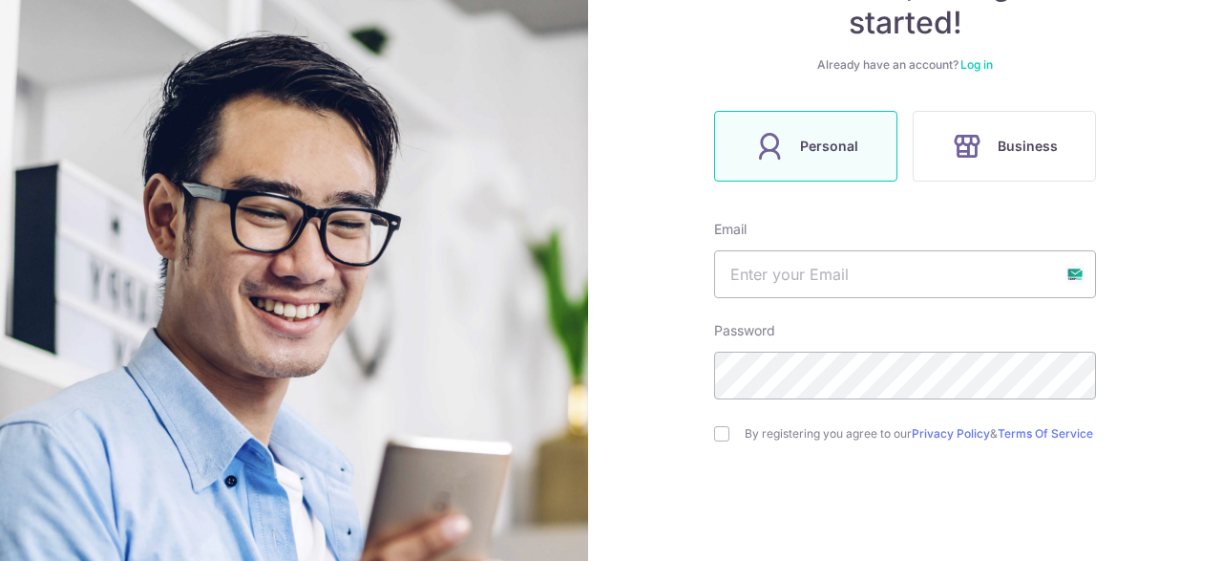
scroll to position [333, 0]
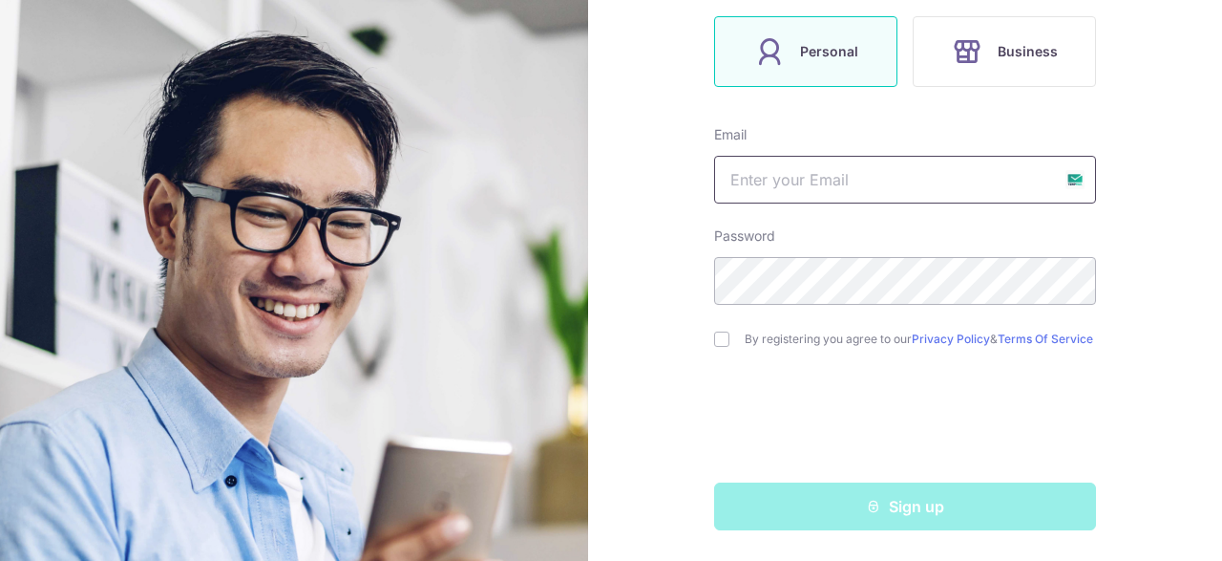
click at [809, 183] on input "text" at bounding box center [905, 180] width 382 height 48
type input "[EMAIL_ADDRESS][DOMAIN_NAME]"
click at [724, 336] on input "checkbox" at bounding box center [721, 338] width 15 height 15
checkbox input "true"
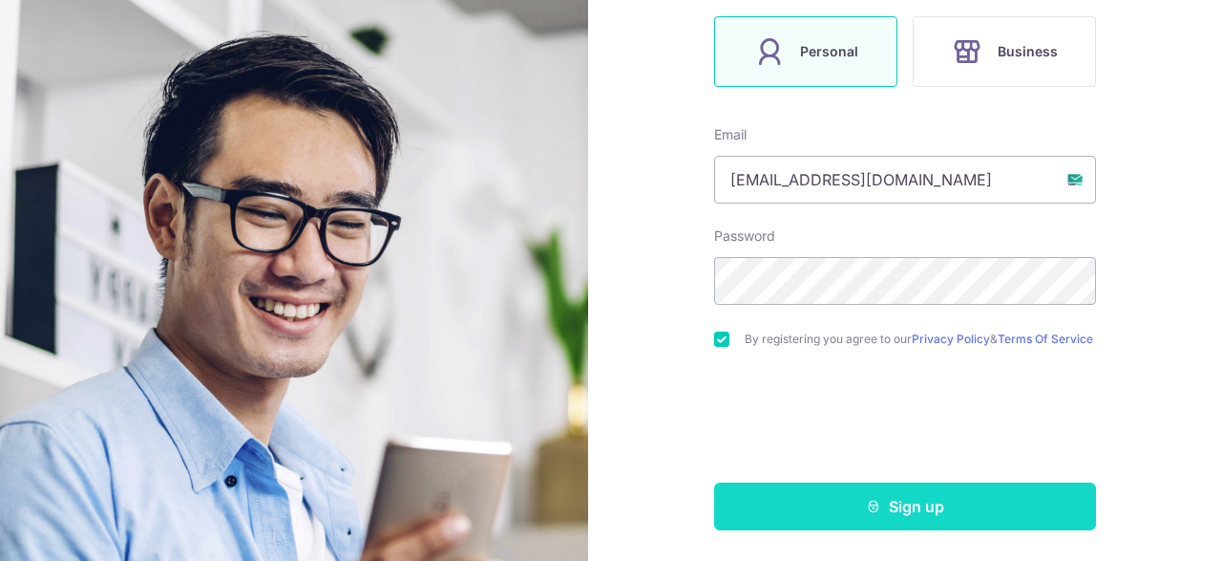
click at [920, 505] on button "Sign up" at bounding box center [905, 506] width 382 height 48
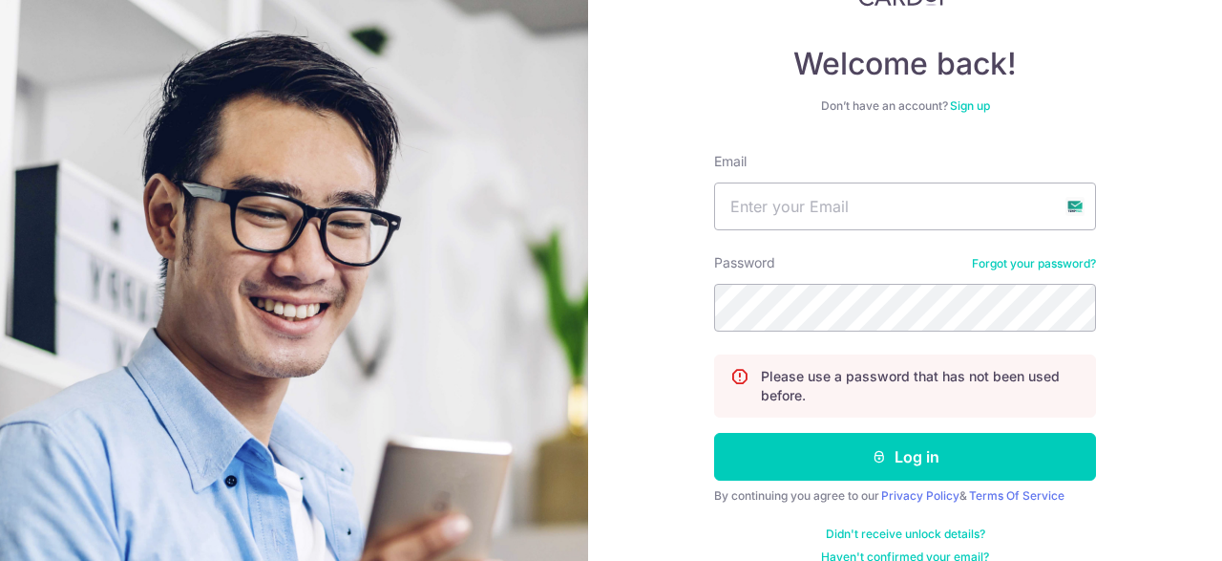
scroll to position [169, 0]
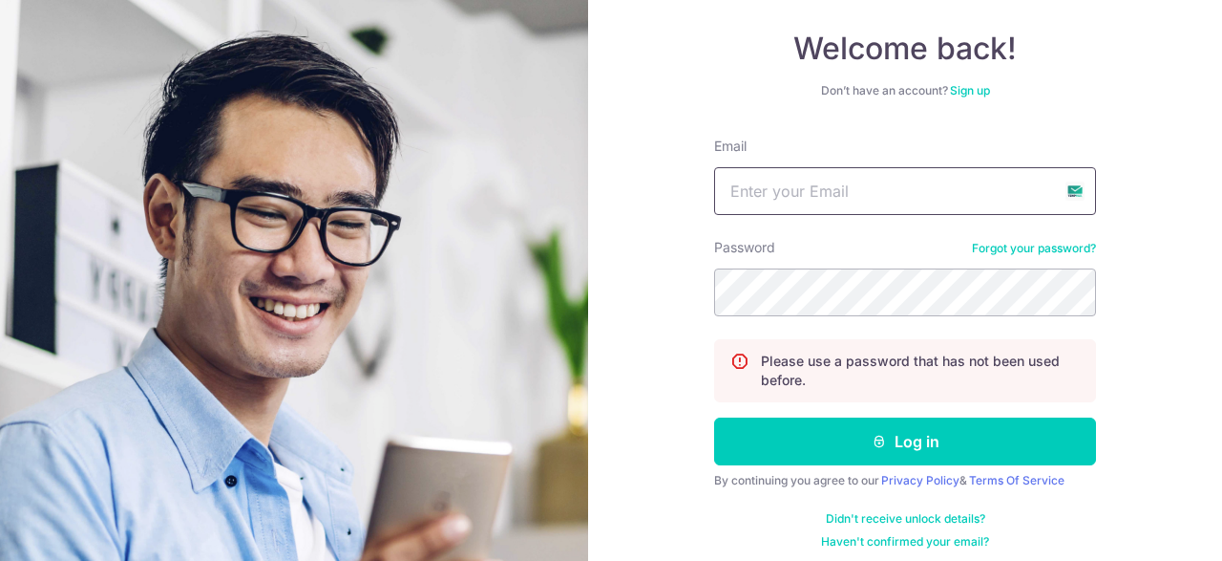
click at [824, 190] on input "Email" at bounding box center [905, 191] width 382 height 48
type input "[EMAIL_ADDRESS][DOMAIN_NAME]"
click at [970, 92] on link "Sign up" at bounding box center [970, 90] width 40 height 14
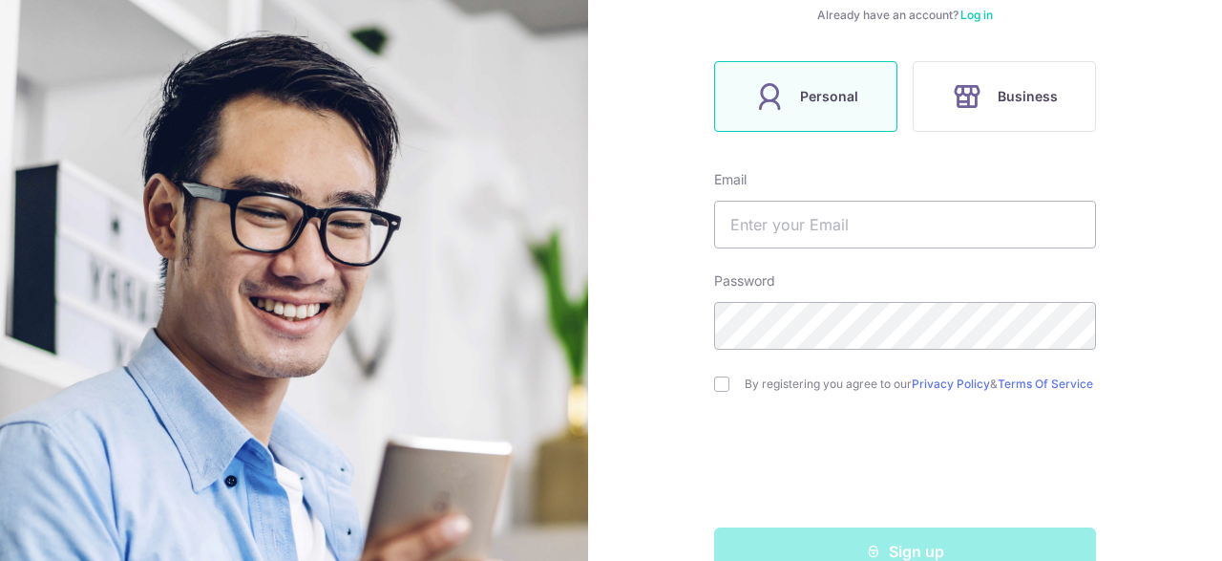
scroll to position [333, 0]
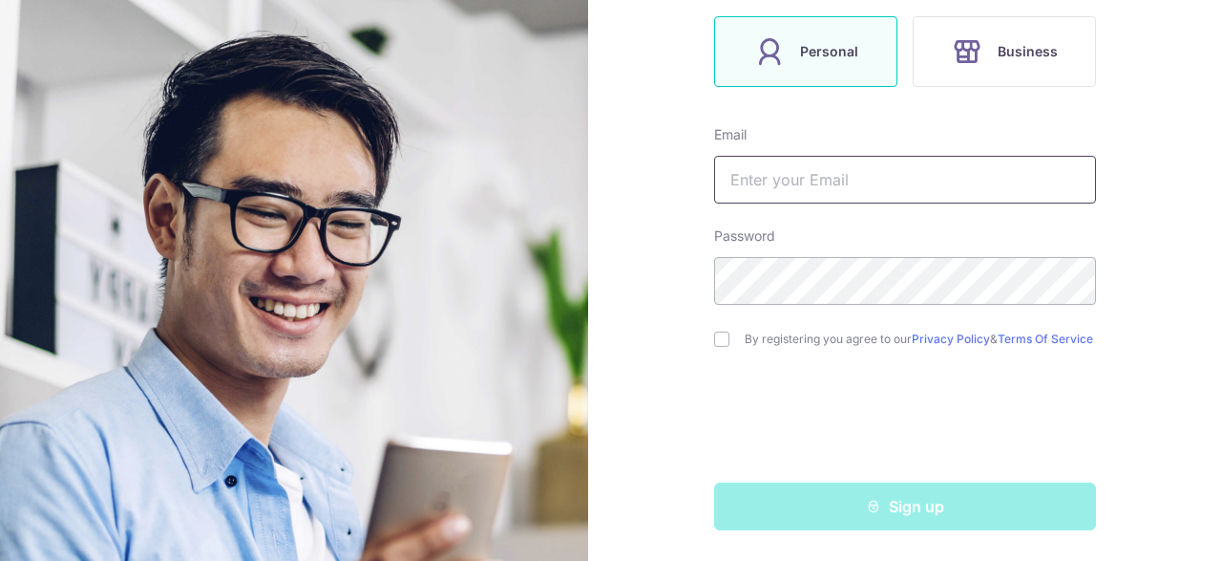
click at [810, 190] on input "text" at bounding box center [905, 180] width 382 height 48
type input "[EMAIL_ADDRESS][DOMAIN_NAME]"
click at [718, 339] on input "checkbox" at bounding box center [721, 338] width 15 height 15
checkbox input "true"
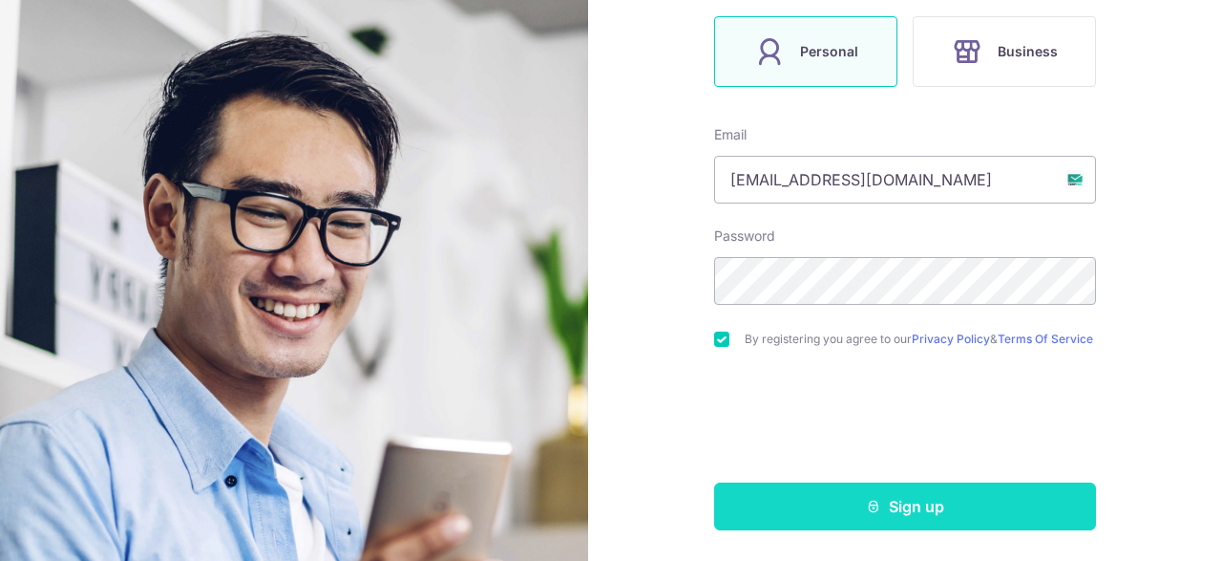
click at [887, 492] on button "Sign up" at bounding box center [905, 506] width 382 height 48
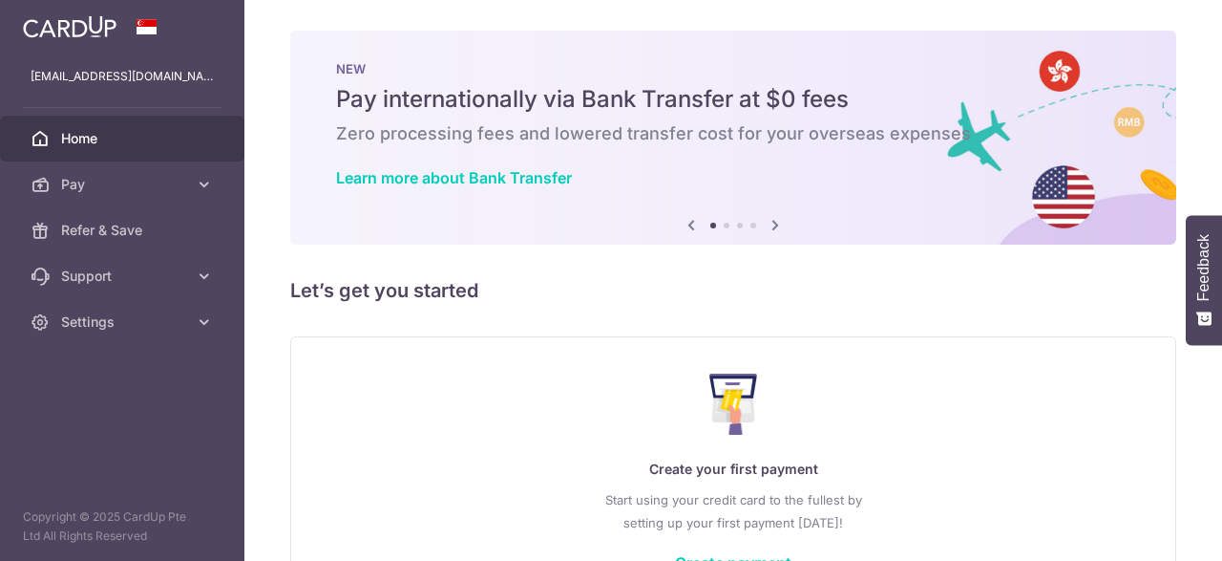
click at [112, 331] on link "Settings" at bounding box center [122, 322] width 244 height 46
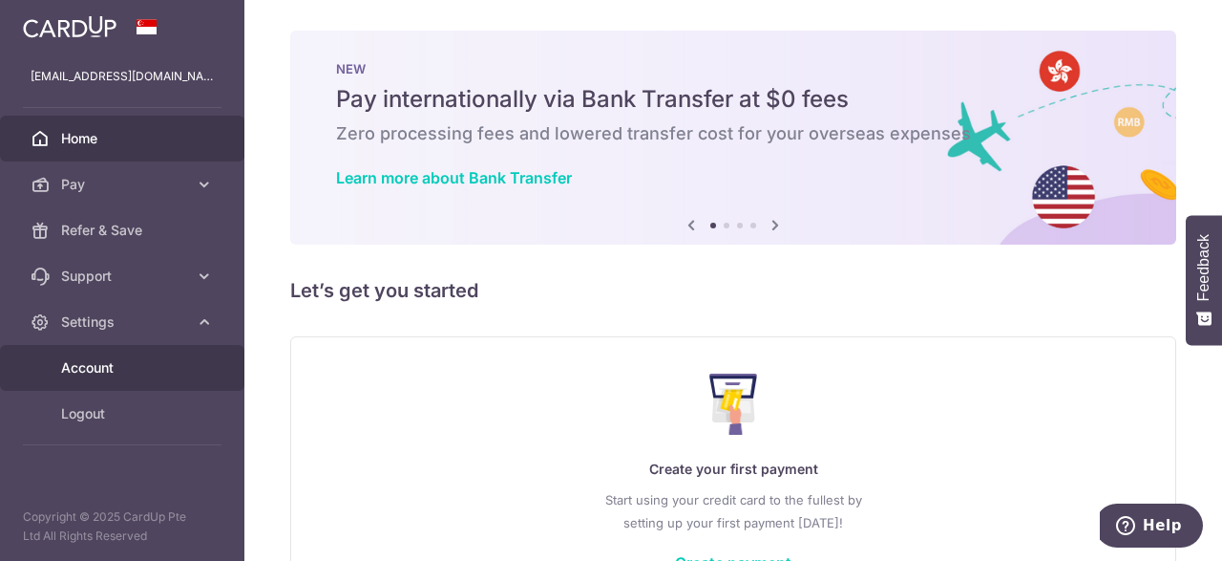
click at [87, 370] on span "Account" at bounding box center [124, 367] width 126 height 19
